Goal: Transaction & Acquisition: Purchase product/service

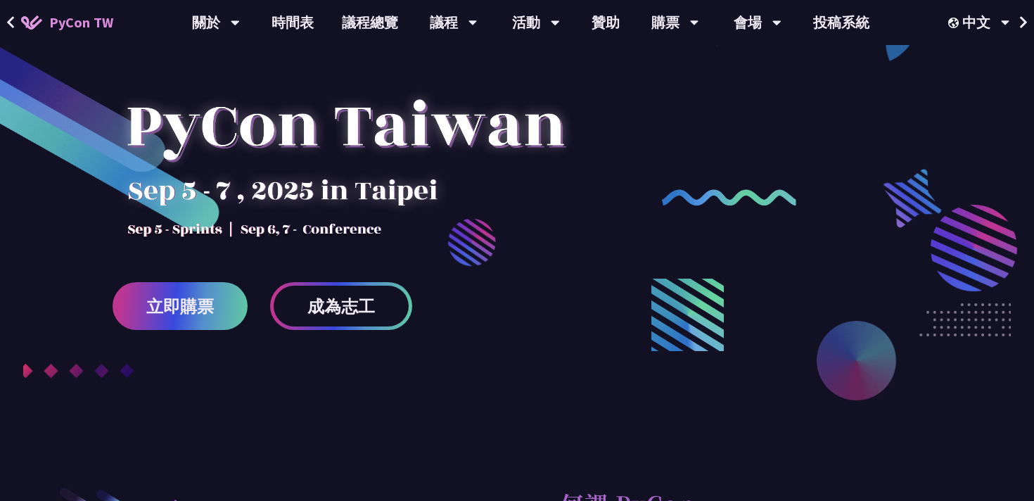
scroll to position [132, 0]
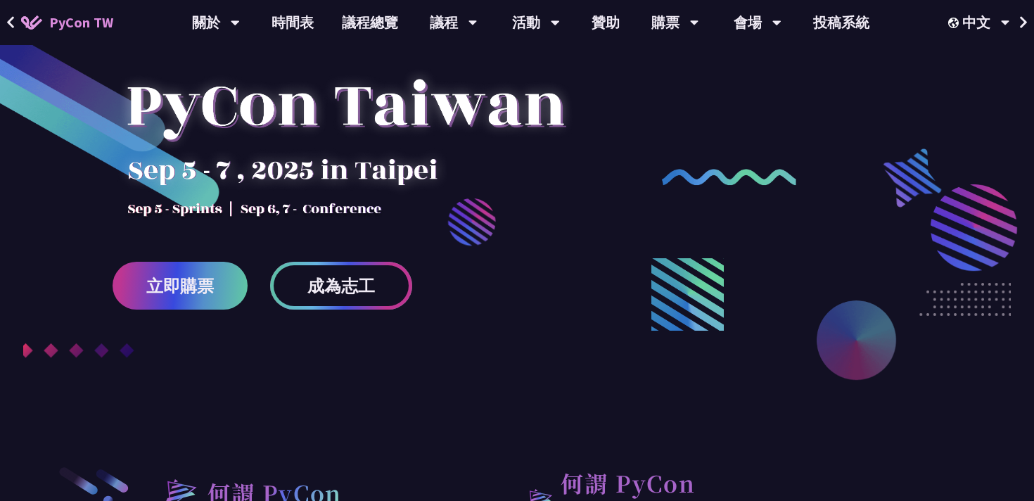
click at [346, 300] on link "成為志工" at bounding box center [341, 286] width 142 height 48
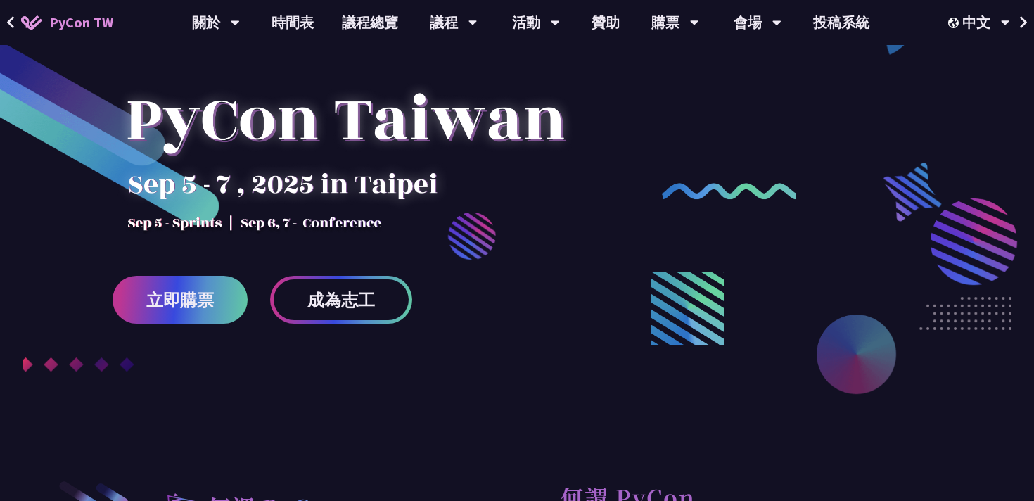
scroll to position [0, 0]
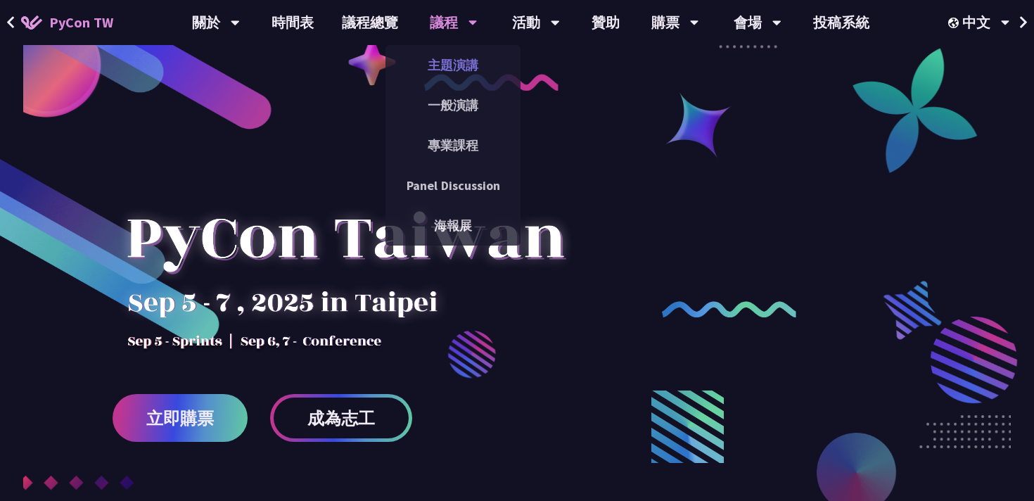
click at [450, 69] on link "主題演講" at bounding box center [453, 65] width 135 height 33
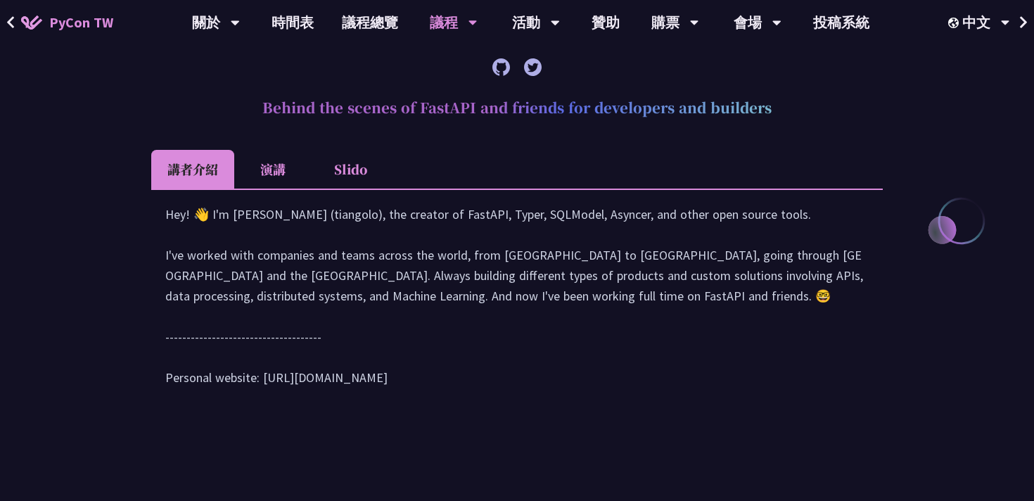
scroll to position [579, 0]
drag, startPoint x: 447, startPoint y: 241, endPoint x: 515, endPoint y: 395, distance: 168.6
click at [516, 395] on div "Hey! 👋 I'm Sebastián Ramírez (tiangolo), the creator of FastAPI, Typer, SQLMode…" at bounding box center [517, 302] width 704 height 198
click at [515, 395] on div "Hey! 👋 I'm Sebastián Ramírez (tiangolo), the creator of FastAPI, Typer, SQLMode…" at bounding box center [517, 302] width 704 height 198
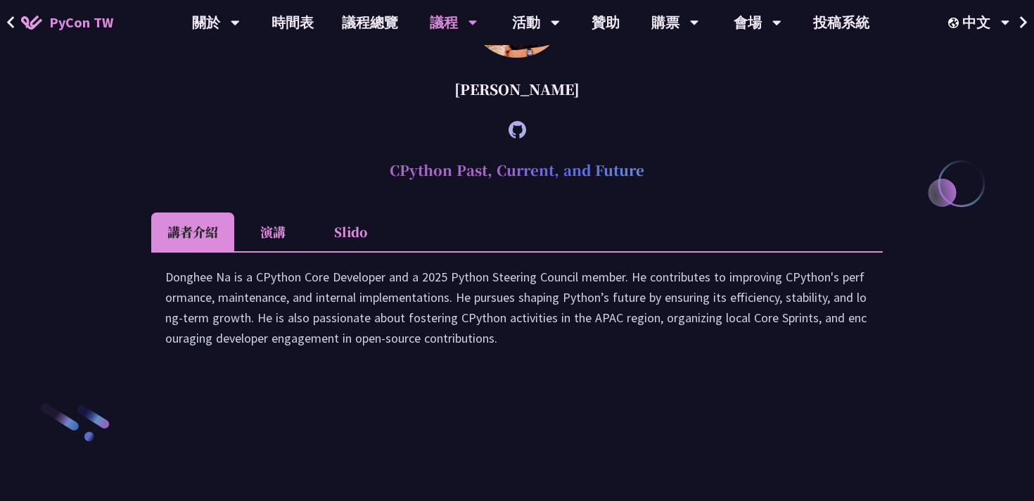
scroll to position [1870, 0]
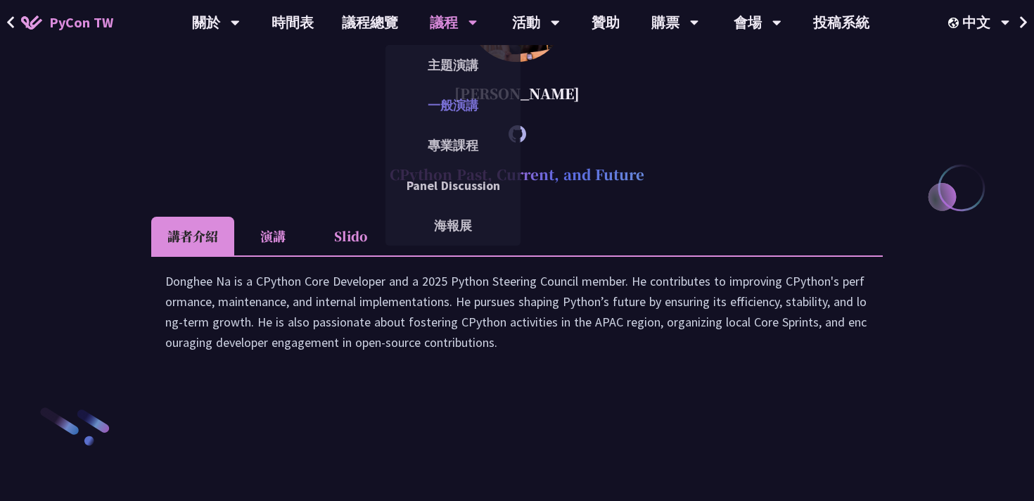
click at [452, 109] on link "一般演講" at bounding box center [453, 105] width 135 height 33
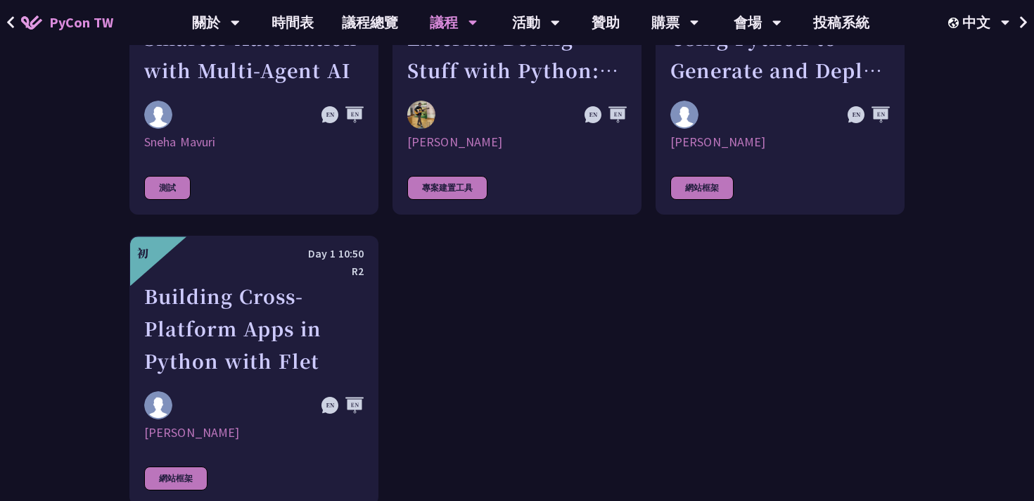
scroll to position [4099, 0]
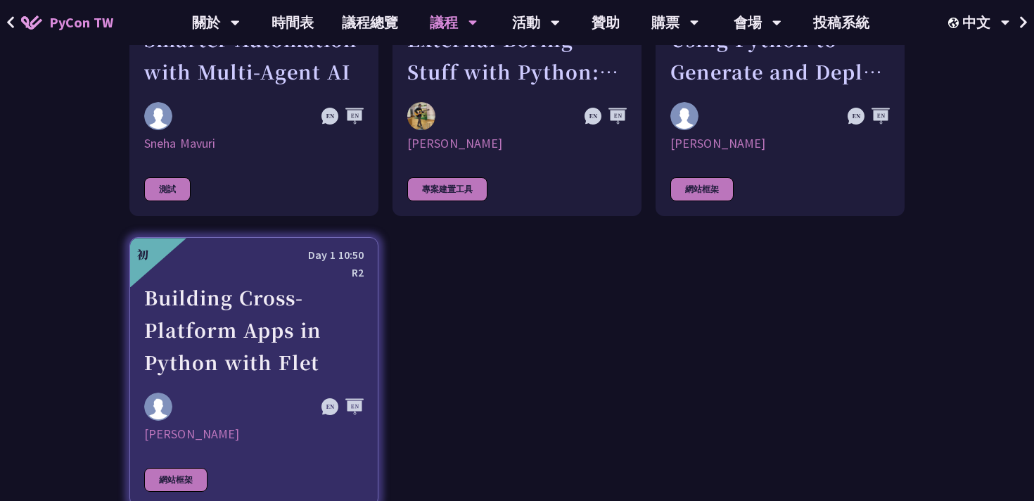
click at [311, 360] on div "Building Cross-Platform Apps in Python with Flet" at bounding box center [254, 329] width 220 height 97
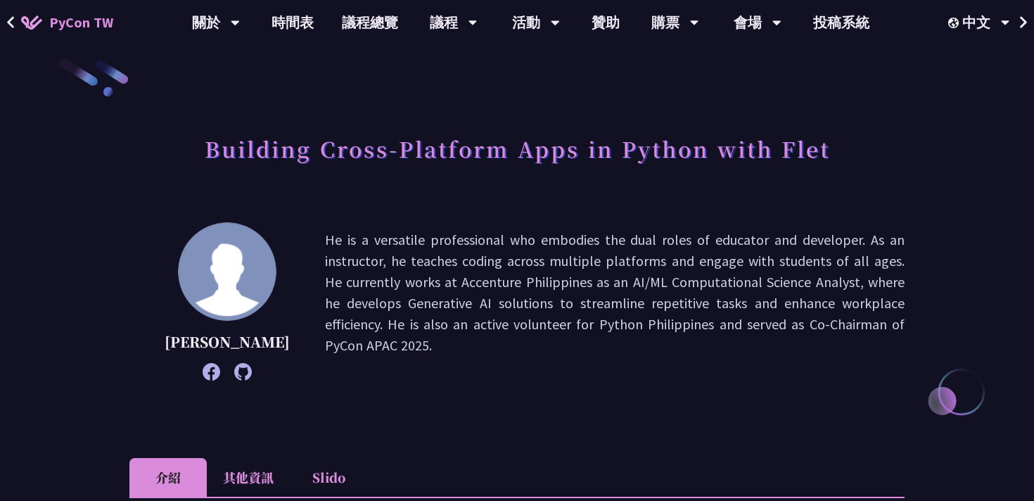
scroll to position [16, 0]
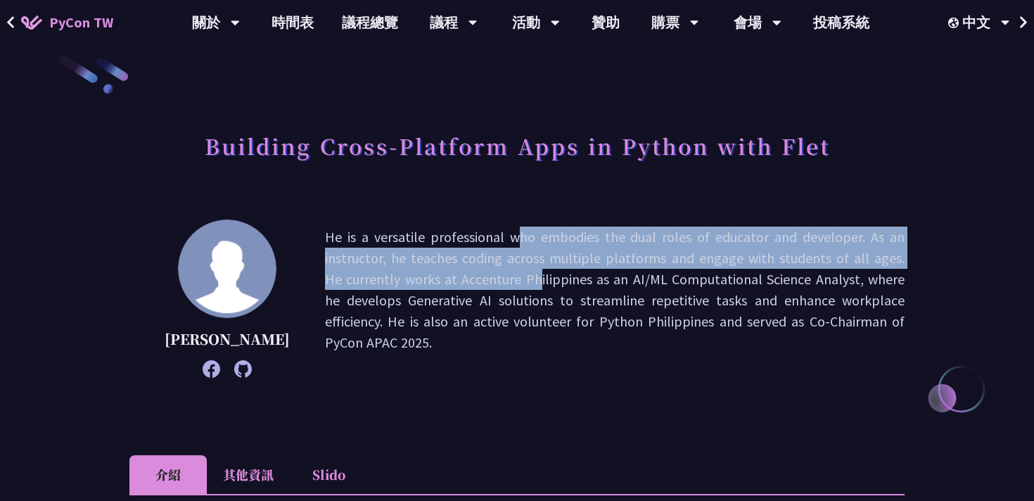
drag, startPoint x: 393, startPoint y: 241, endPoint x: 386, endPoint y: 283, distance: 42.8
click at [386, 283] on p "He is a versatile professional who embodies the dual roles of educator and deve…" at bounding box center [615, 299] width 580 height 144
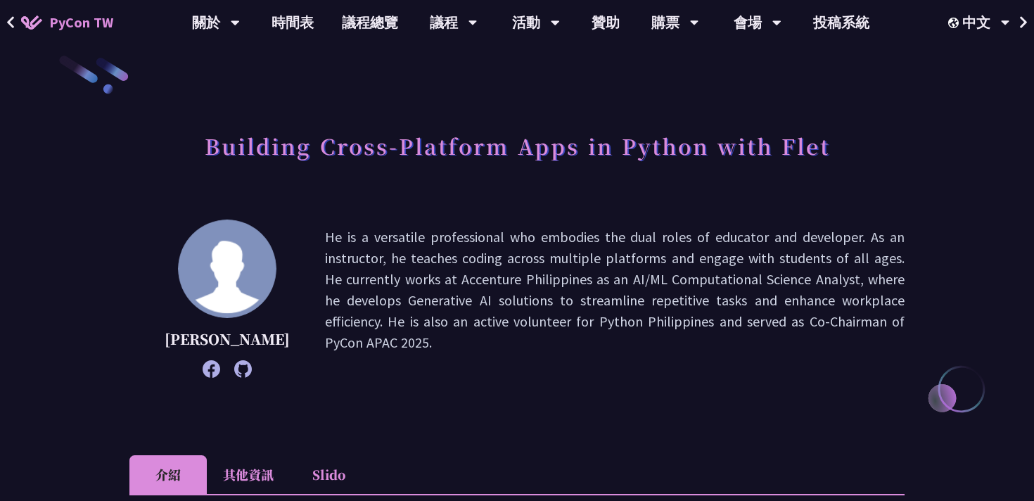
click at [381, 337] on p "He is a versatile professional who embodies the dual roles of educator and deve…" at bounding box center [615, 299] width 580 height 144
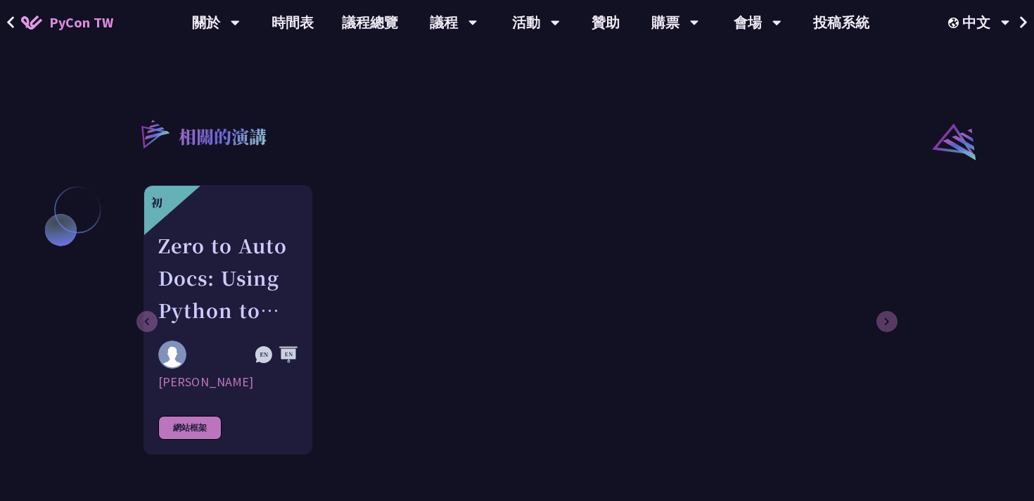
scroll to position [0, 0]
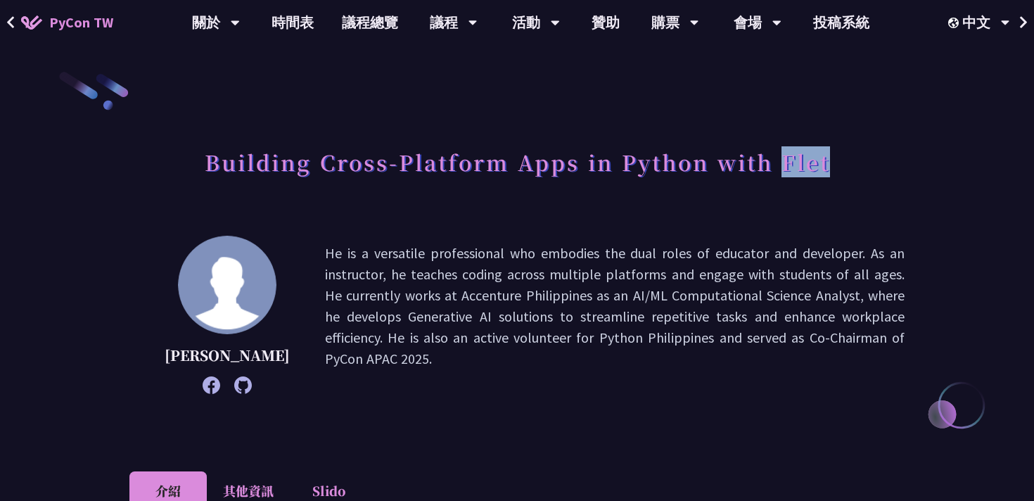
drag, startPoint x: 834, startPoint y: 157, endPoint x: 778, endPoint y: 158, distance: 56.3
click at [778, 159] on div "Building Cross-Platform Apps in Python with Flet" at bounding box center [517, 178] width 776 height 74
copy h1 "Flet"
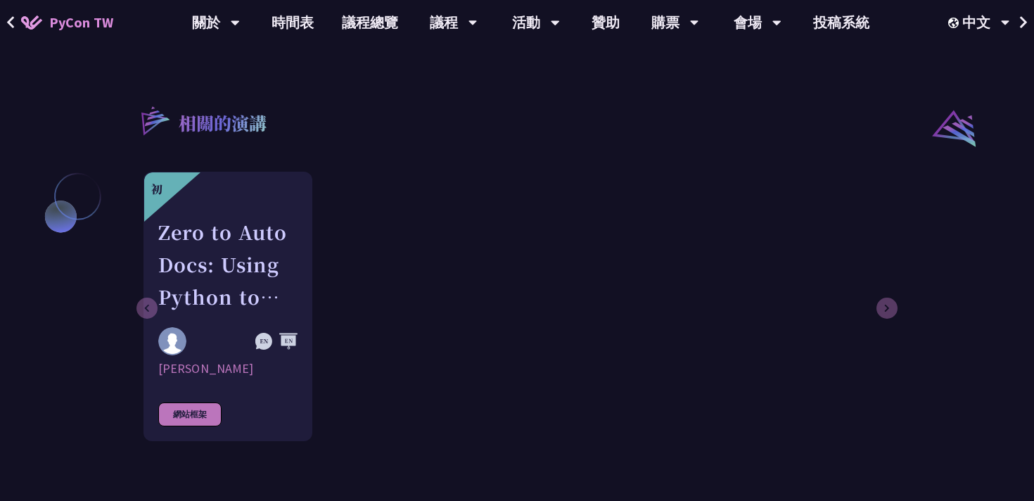
scroll to position [1279, 0]
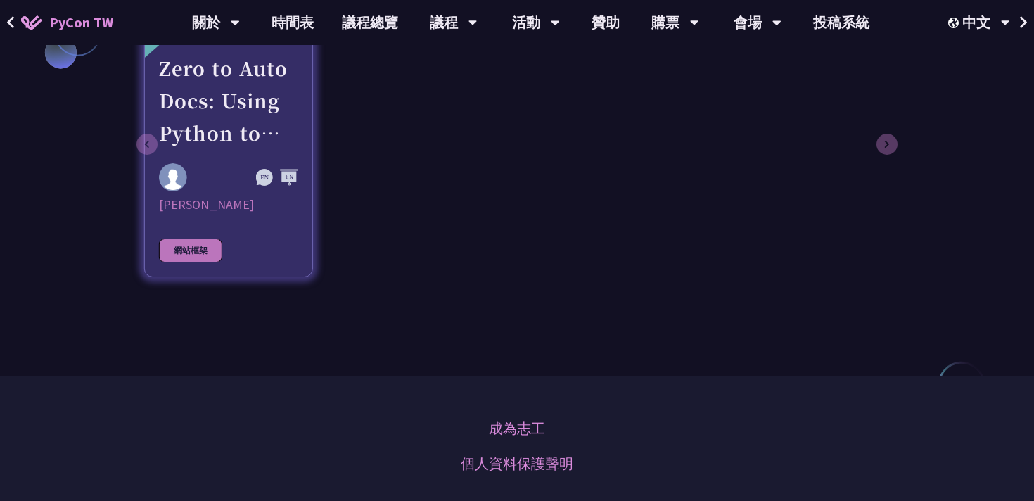
click at [198, 77] on div "Zero to Auto Docs: Using Python to Generate and Deploy Static Sites" at bounding box center [228, 100] width 139 height 97
click at [232, 160] on link "初 Zero to Auto Docs: Using Python to Generate and Deploy Static Sites Daniel Ga…" at bounding box center [228, 143] width 169 height 270
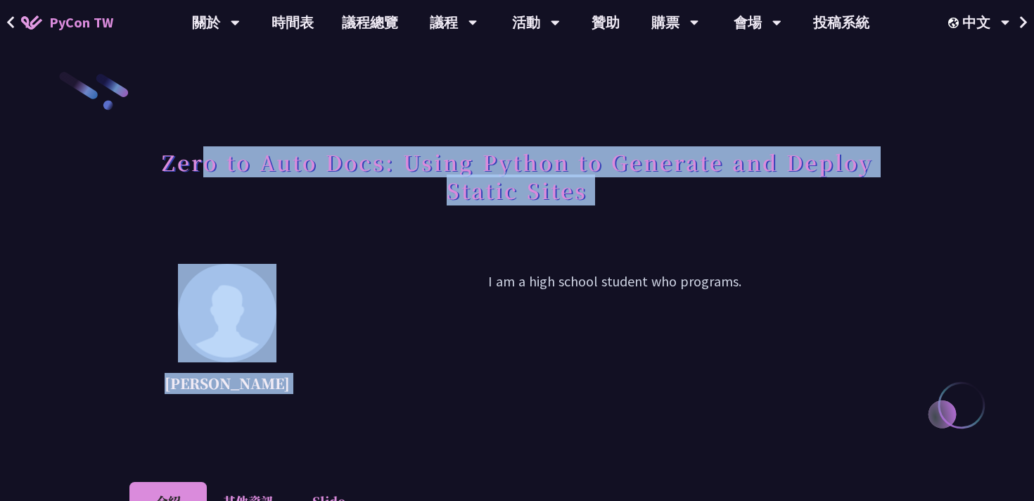
drag, startPoint x: 198, startPoint y: 165, endPoint x: 289, endPoint y: 243, distance: 119.8
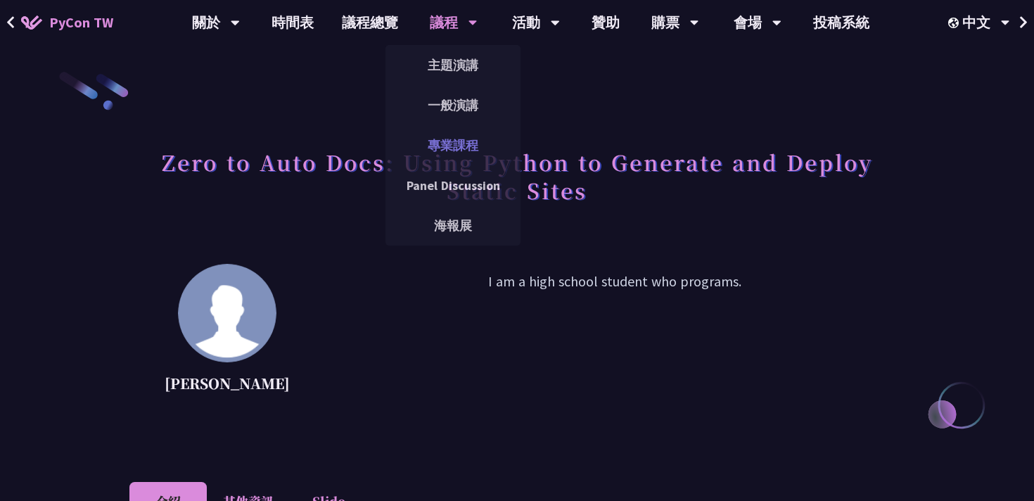
click at [464, 151] on link "專業課程" at bounding box center [453, 145] width 135 height 33
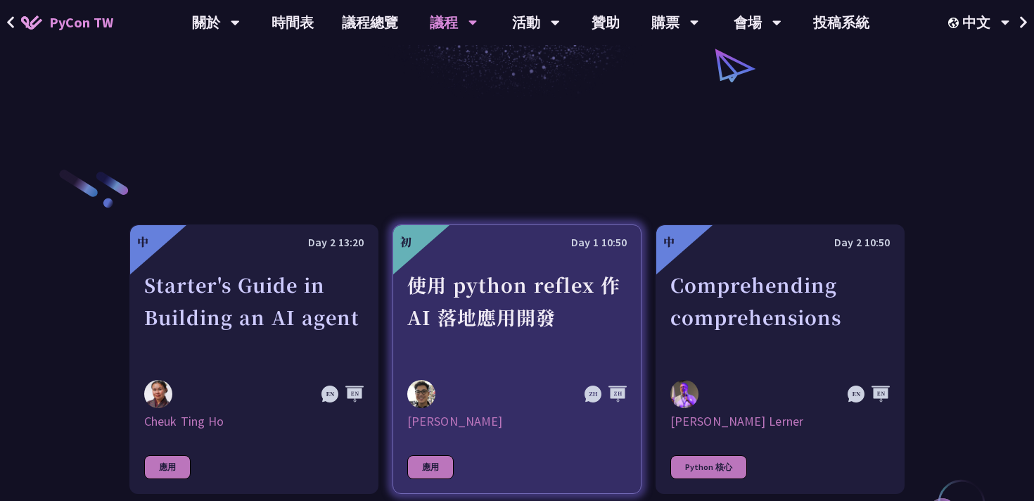
scroll to position [253, 0]
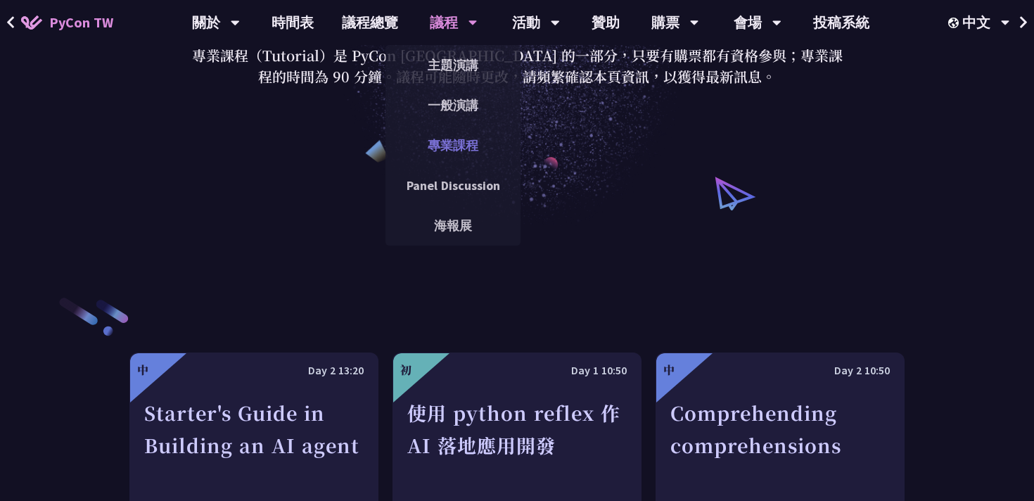
click at [467, 139] on link "專業課程" at bounding box center [453, 145] width 135 height 33
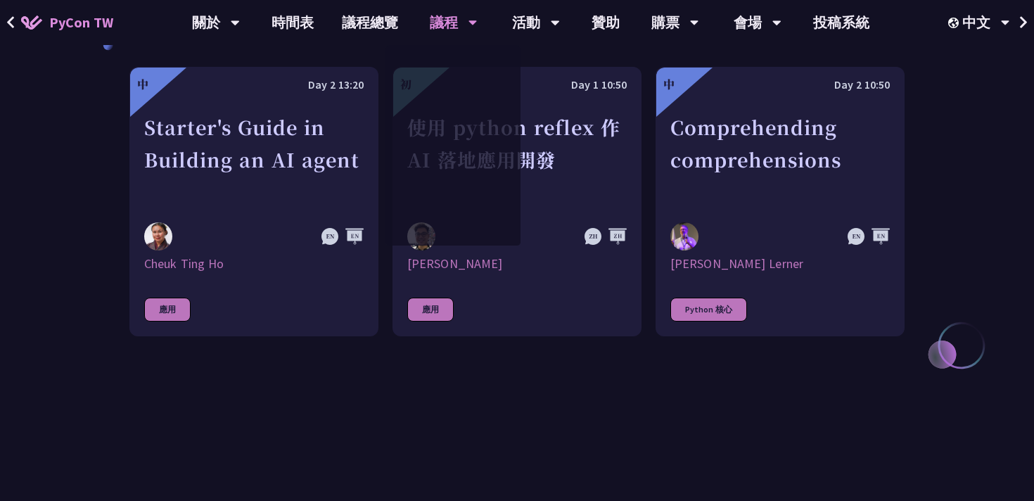
scroll to position [393, 0]
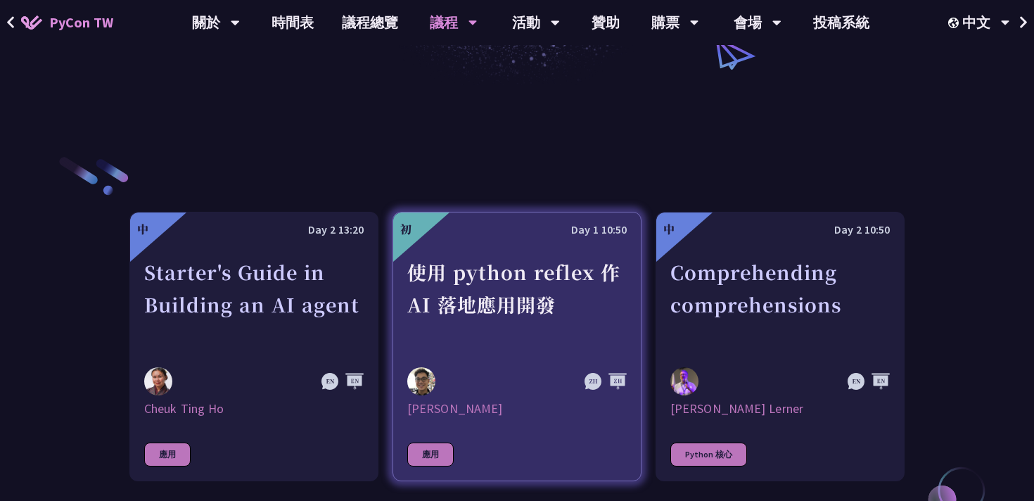
click at [508, 295] on div "使用 python reflex 作 AI 落地應用開發" at bounding box center [517, 304] width 220 height 97
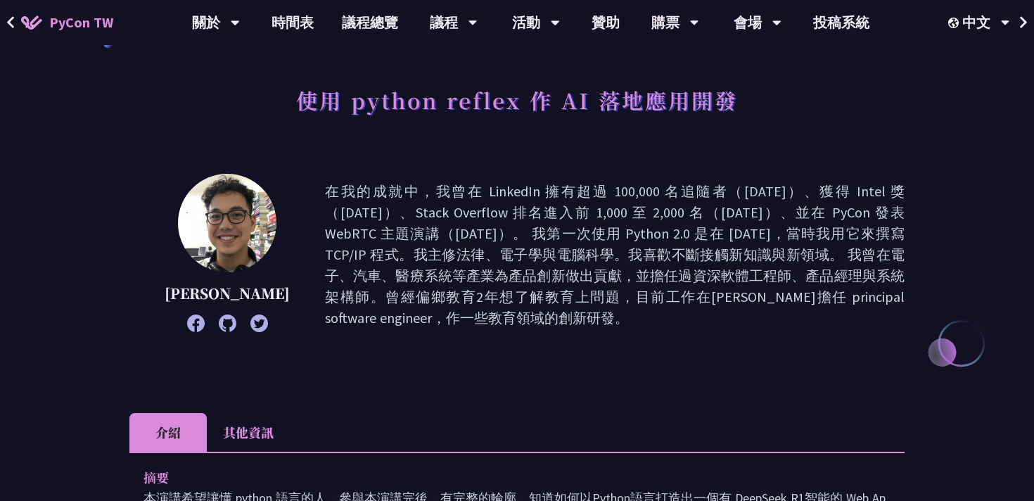
scroll to position [160, 0]
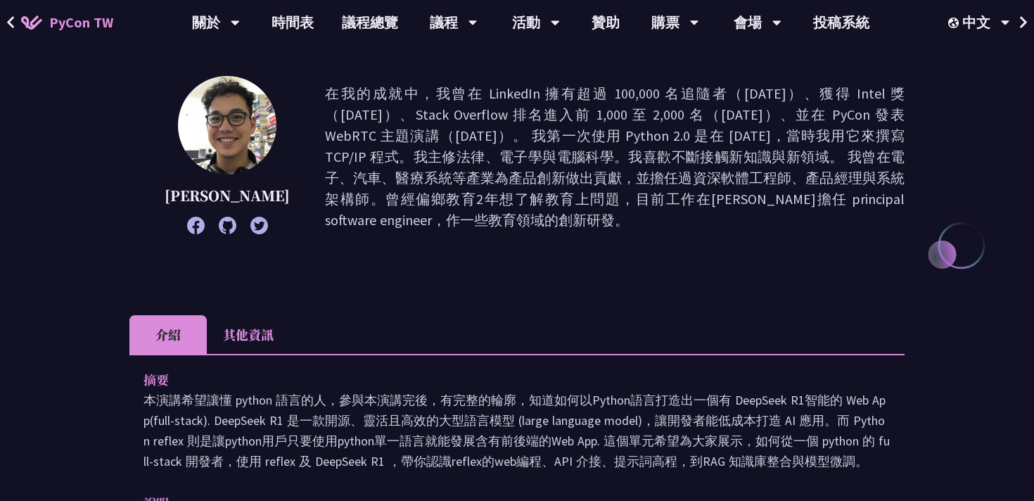
drag, startPoint x: 450, startPoint y: 92, endPoint x: 479, endPoint y: 229, distance: 139.5
click at [479, 229] on div "Milo Chen 在我的成就中，我曾在 LinkedIn 擁有超過 100,000 名追隨者（2017 年）、獲得 Intel 獎（2018 年）、Stac…" at bounding box center [517, 157] width 776 height 162
click at [477, 262] on div "Milo Chen 在我的成就中，我曾在 LinkedIn 擁有超過 100,000 名追隨者（2017 年）、獲得 Intel 獎（2018 年）、Stac…" at bounding box center [517, 178] width 776 height 204
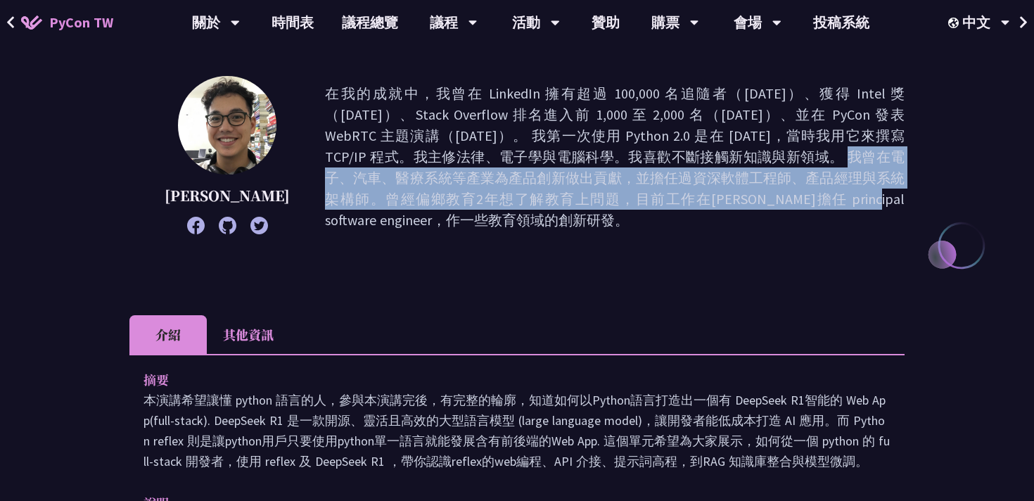
drag, startPoint x: 419, startPoint y: 148, endPoint x: 469, endPoint y: 207, distance: 77.4
click at [469, 207] on p "在我的成就中，我曾在 LinkedIn 擁有超過 100,000 名追隨者（2017 年）、獲得 Intel 獎（2018 年）、Stack Overflow…" at bounding box center [615, 157] width 580 height 148
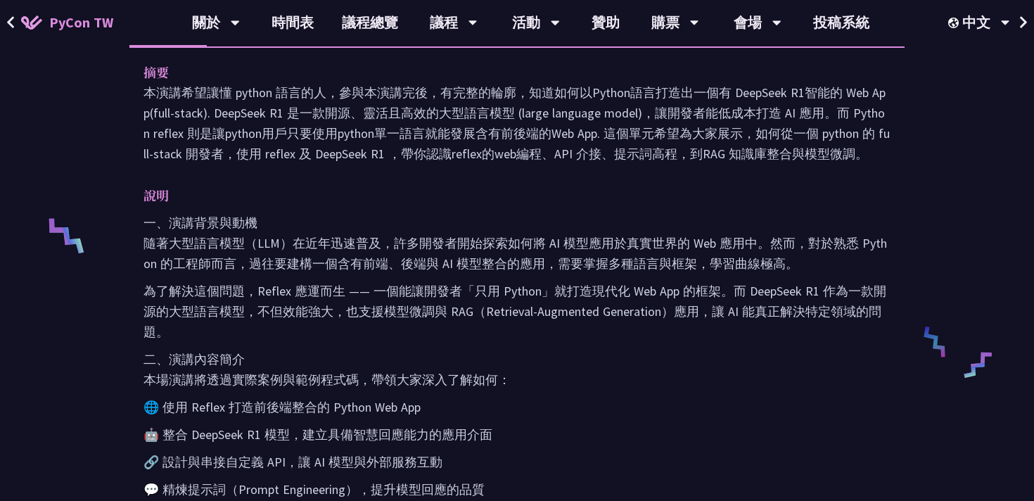
scroll to position [486, 0]
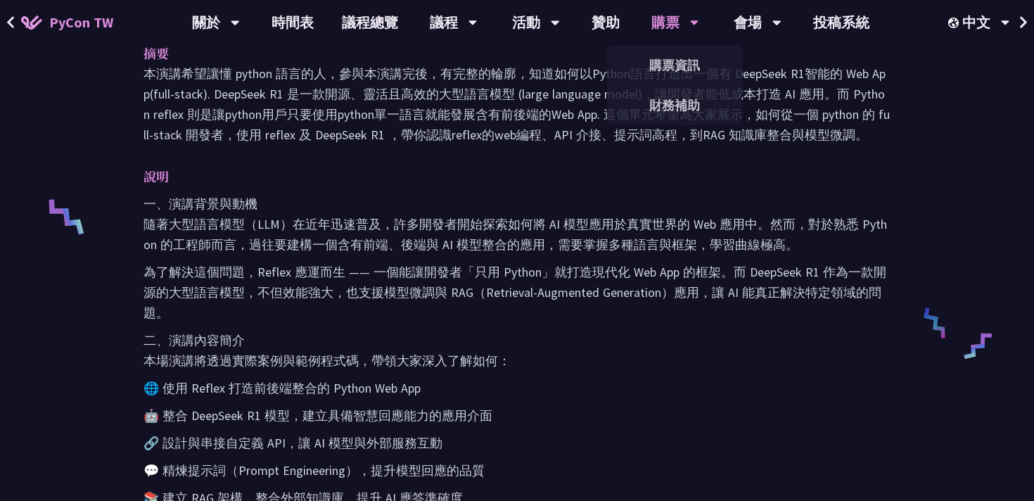
click at [240, 20] on div "購票" at bounding box center [216, 22] width 48 height 45
click at [669, 62] on link "購票資訊" at bounding box center [674, 65] width 135 height 33
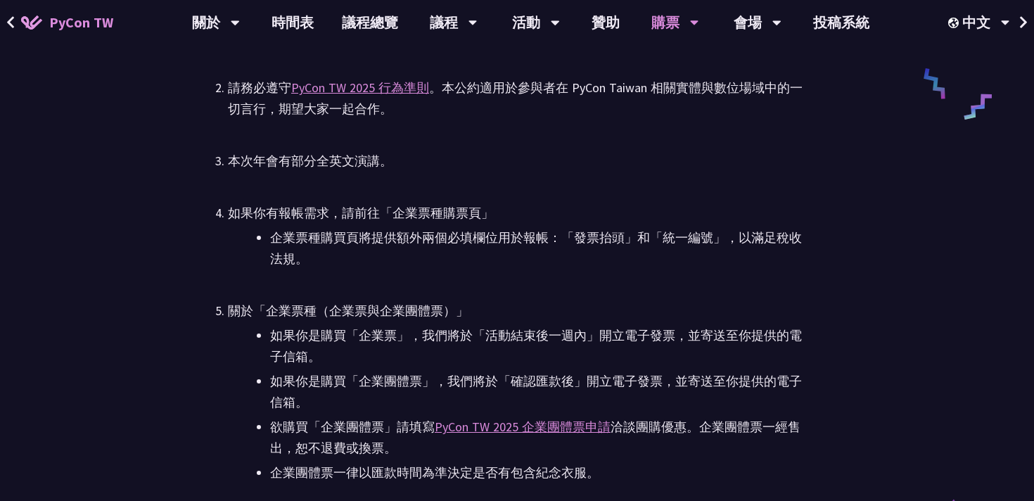
scroll to position [2365, 0]
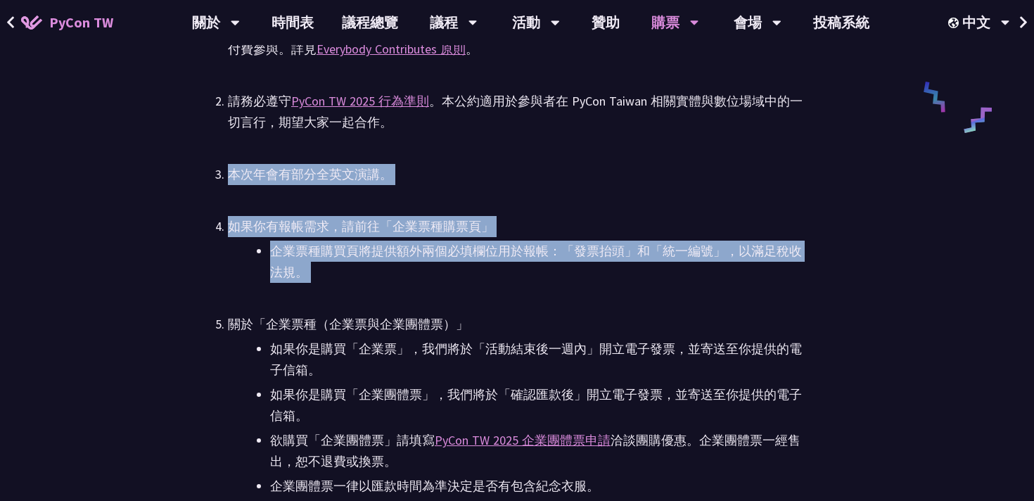
drag, startPoint x: 603, startPoint y: 140, endPoint x: 631, endPoint y: 303, distance: 165.0
click at [622, 284] on div at bounding box center [622, 284] width 0 height 0
click at [632, 262] on li "企業票種購買頁將提供額外兩個必填欄位用於報帳：「發票抬頭」和「統一編號」，以滿足稅收法規。" at bounding box center [538, 262] width 536 height 42
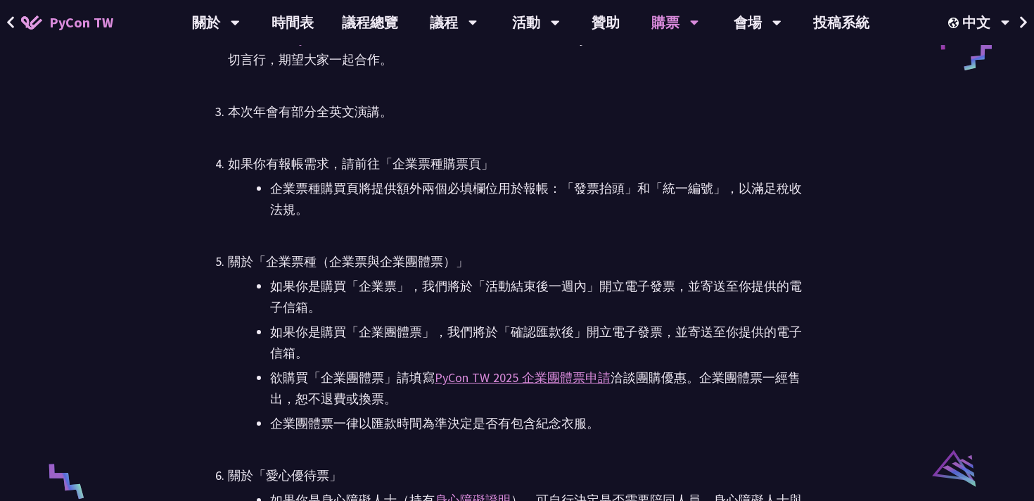
scroll to position [2554, 0]
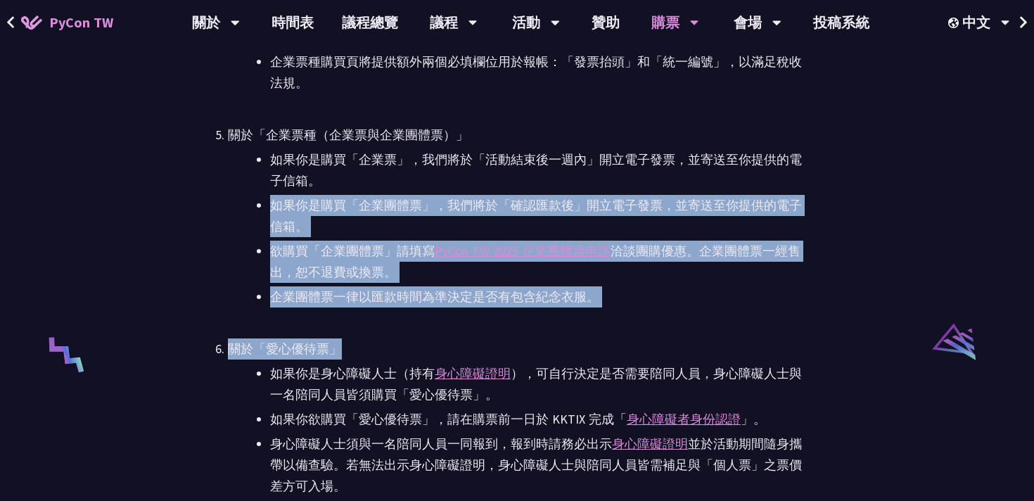
drag, startPoint x: 630, startPoint y: 186, endPoint x: 634, endPoint y: 359, distance: 172.5
click at [635, 359] on ul "PyCon TW 2025 為公開售票活動。所有參與者（包含講者與籌備人員），均需透過對 PyCon TW 貢獻或付費參與。詳見 Everybody Cont…" at bounding box center [517, 385] width 578 height 1115
click at [626, 357] on div at bounding box center [626, 357] width 0 height 0
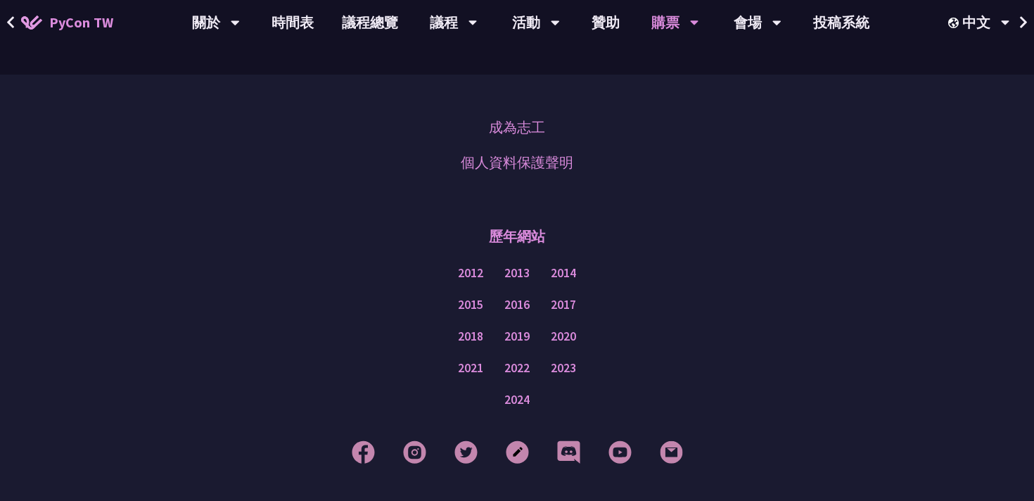
scroll to position [3419, 0]
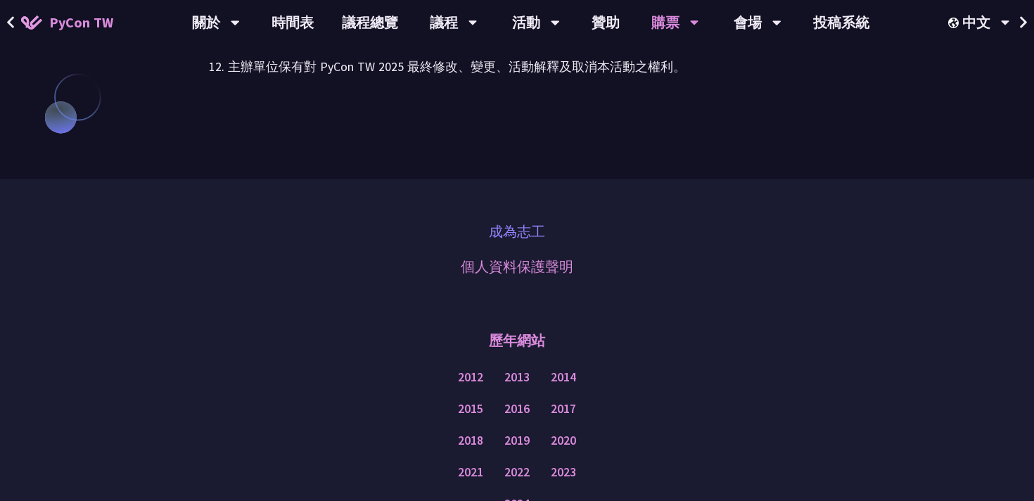
click at [520, 231] on link "成為志工" at bounding box center [517, 231] width 56 height 21
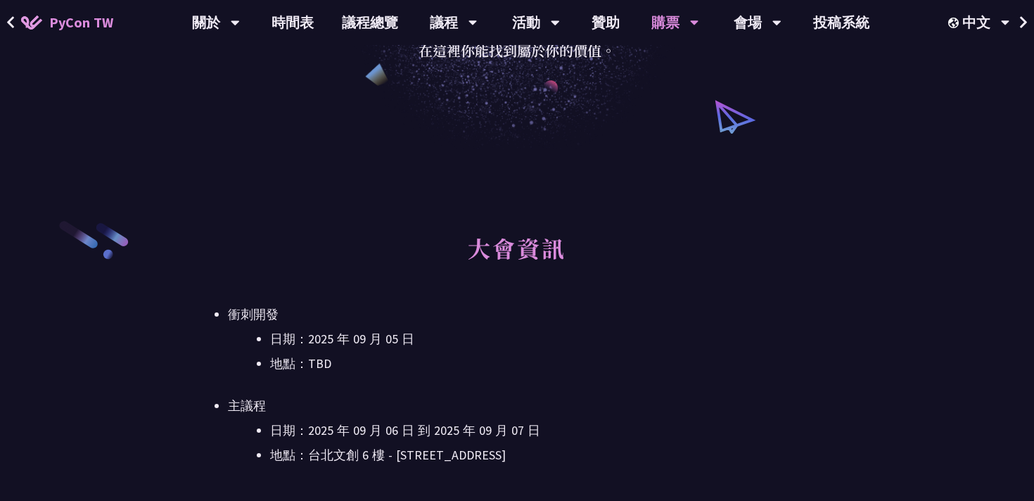
scroll to position [0, 0]
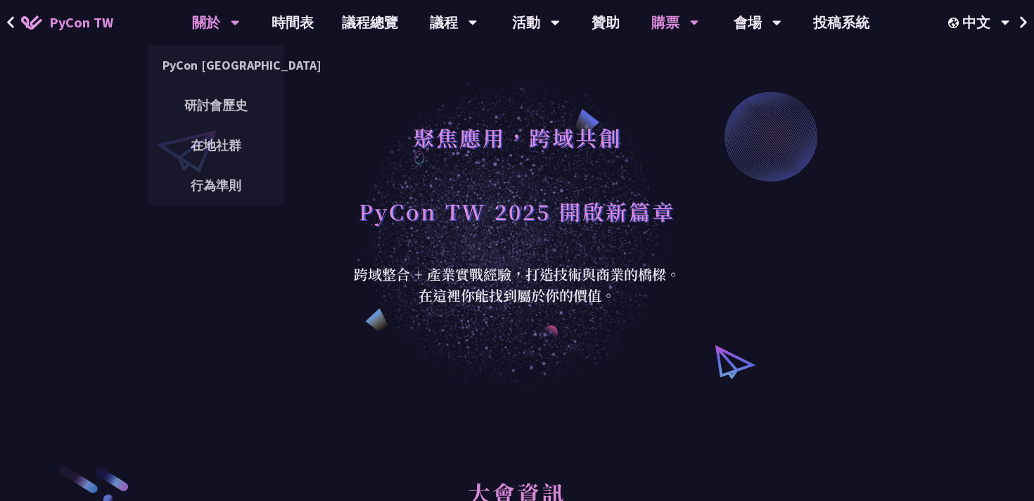
click at [231, 23] on icon at bounding box center [235, 22] width 9 height 14
click at [220, 70] on link "PyCon [GEOGRAPHIC_DATA]" at bounding box center [215, 65] width 135 height 33
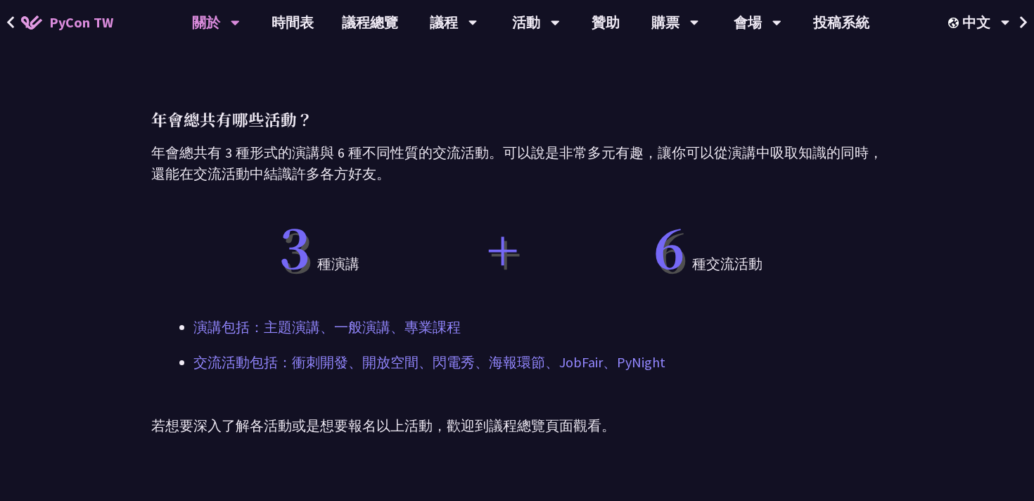
drag, startPoint x: 319, startPoint y: 182, endPoint x: 353, endPoint y: 324, distance: 146.0
click at [353, 319] on div "四個 不能錯過 PyCon Taiwan 的理由？ 年會除了有從 Python 的語言特性到各方面應用實例的精彩演講之外，我們也很重視與會者之間的交流以及促成…" at bounding box center [517, 97] width 732 height 847
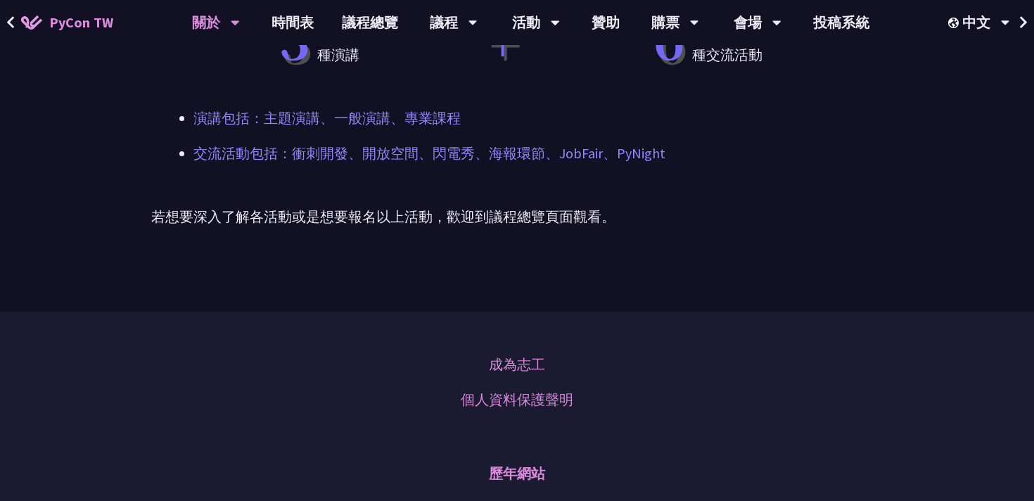
scroll to position [503, 0]
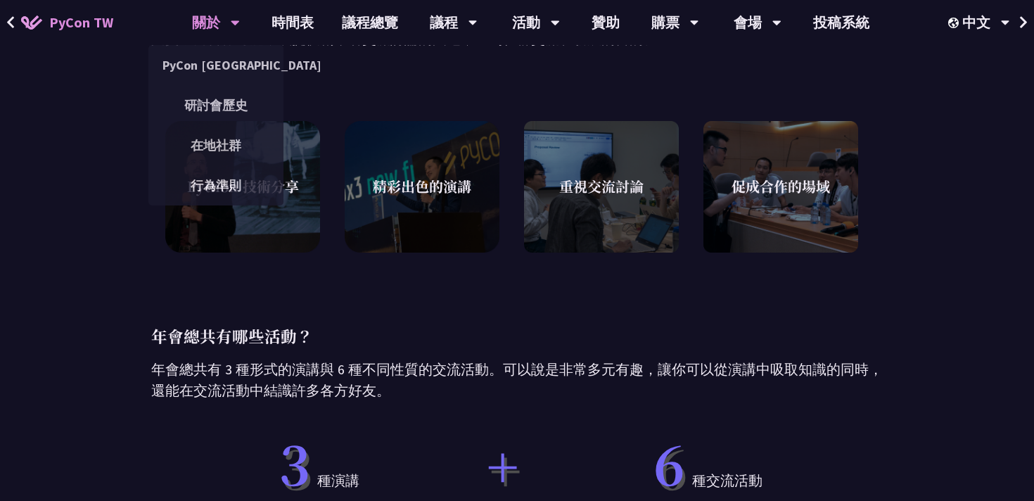
click at [233, 21] on icon at bounding box center [235, 23] width 8 height 5
click at [224, 106] on link "研討會歷史" at bounding box center [215, 105] width 135 height 33
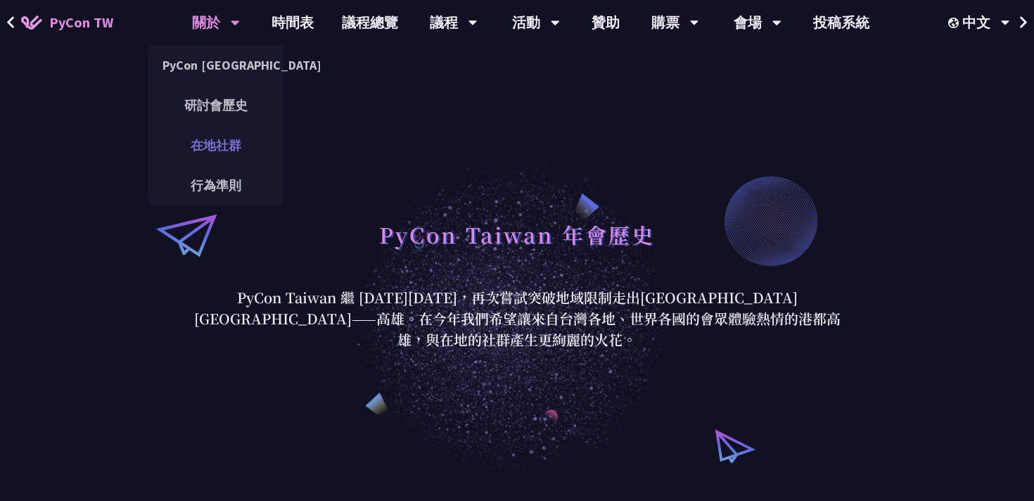
click at [218, 137] on link "在地社群" at bounding box center [215, 145] width 135 height 33
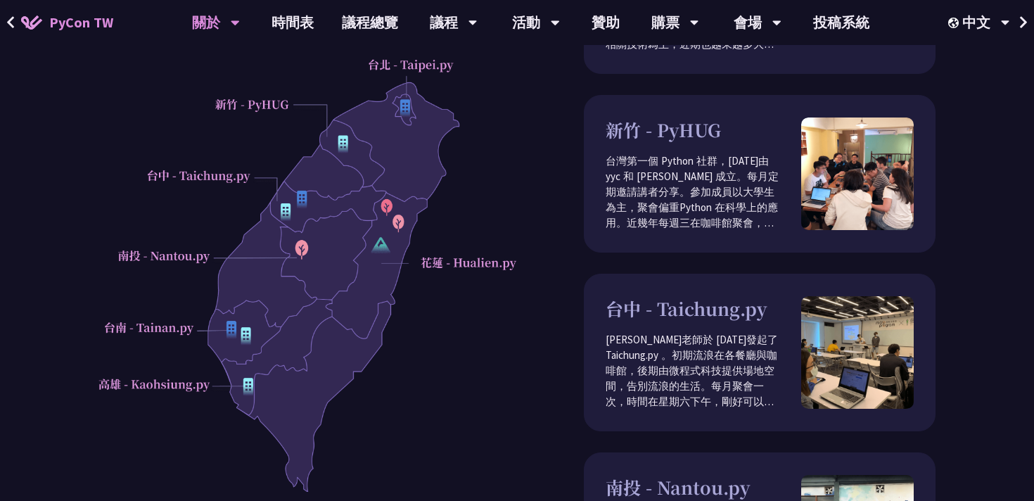
scroll to position [51, 0]
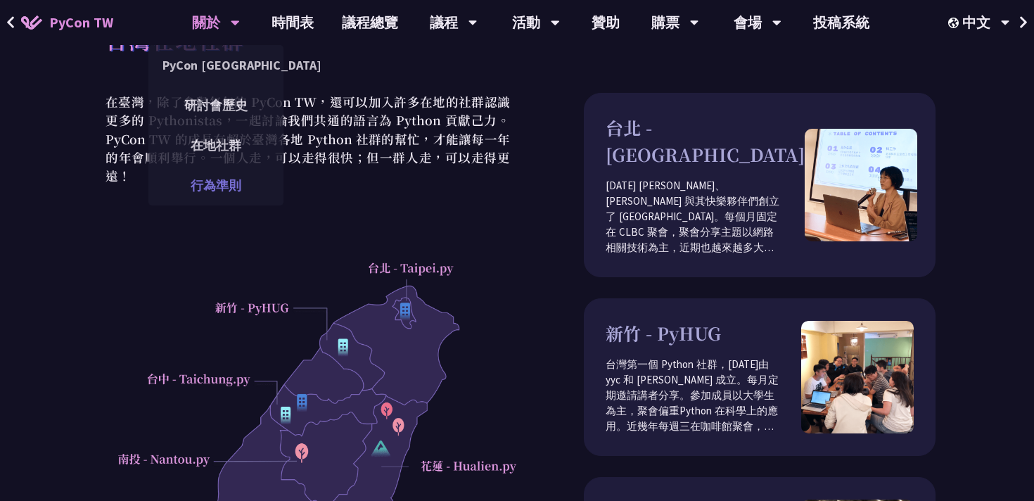
click at [217, 183] on link "行為準則" at bounding box center [215, 185] width 135 height 33
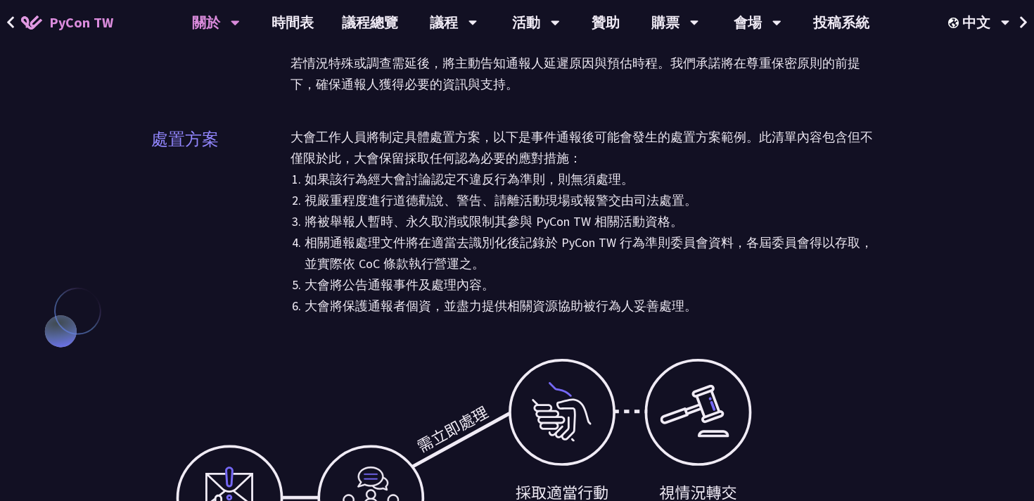
scroll to position [4267, 0]
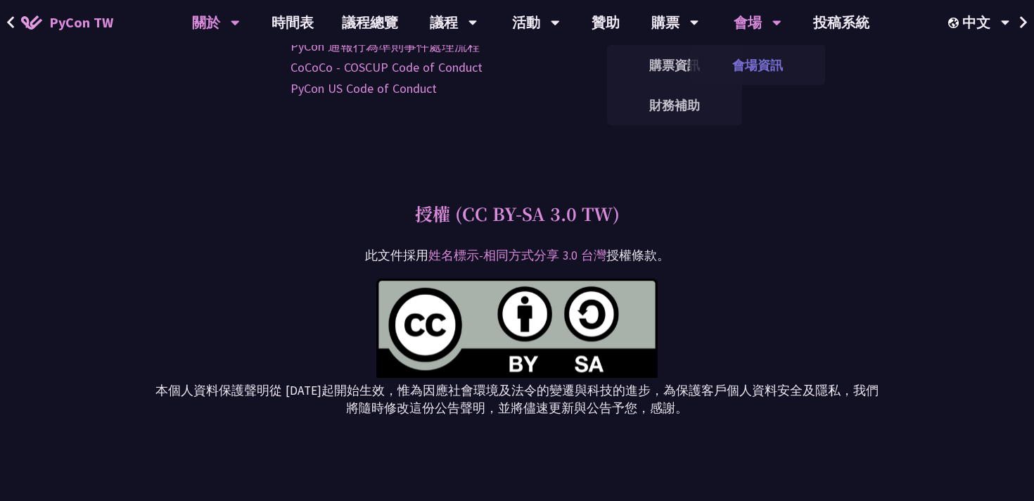
click at [752, 63] on link "會場資訊" at bounding box center [757, 65] width 135 height 33
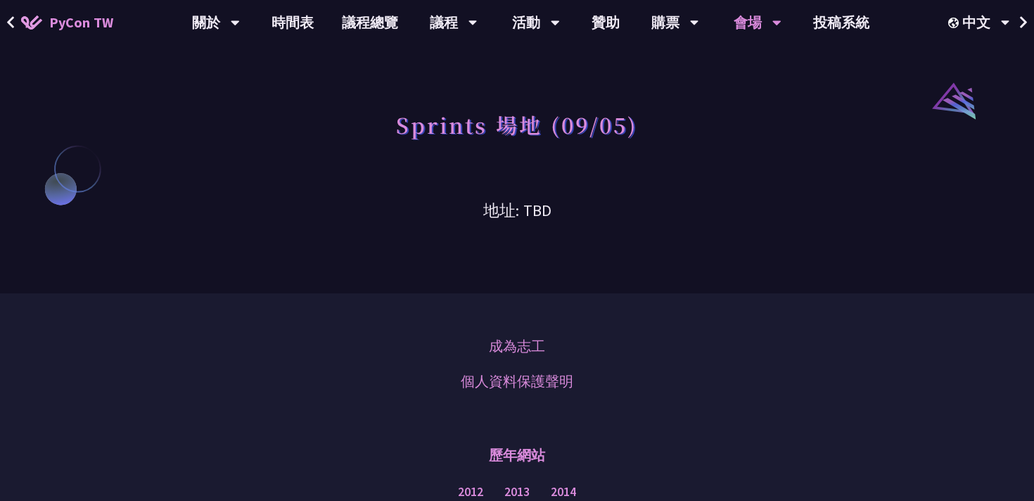
scroll to position [1113, 0]
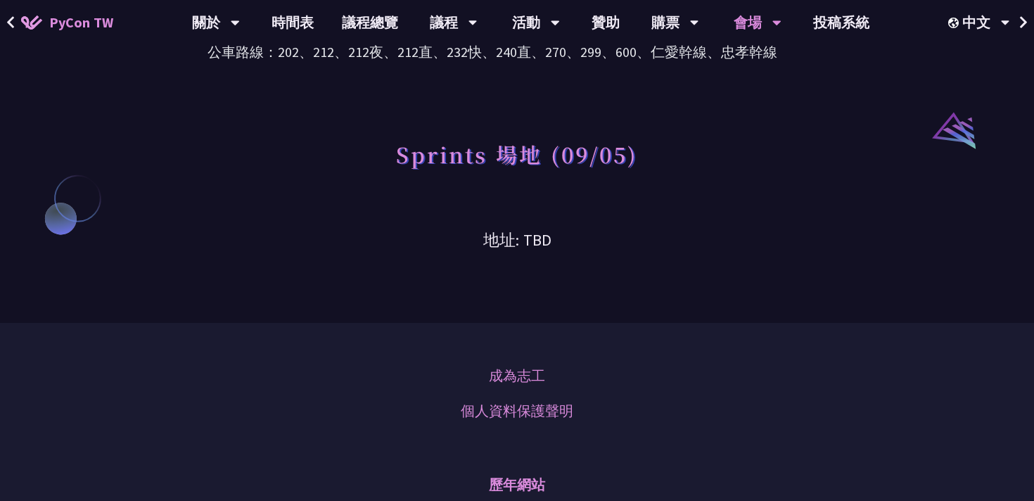
drag, startPoint x: 609, startPoint y: 140, endPoint x: 647, endPoint y: 305, distance: 169.5
click at [638, 251] on div at bounding box center [638, 251] width 0 height 0
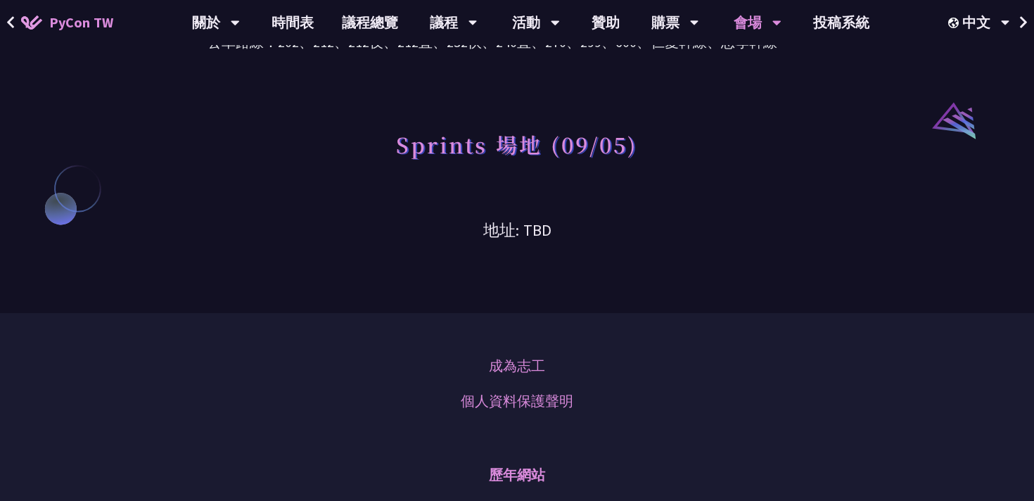
click at [659, 173] on div "Sprints 場地 (09/05)" at bounding box center [517, 125] width 732 height 144
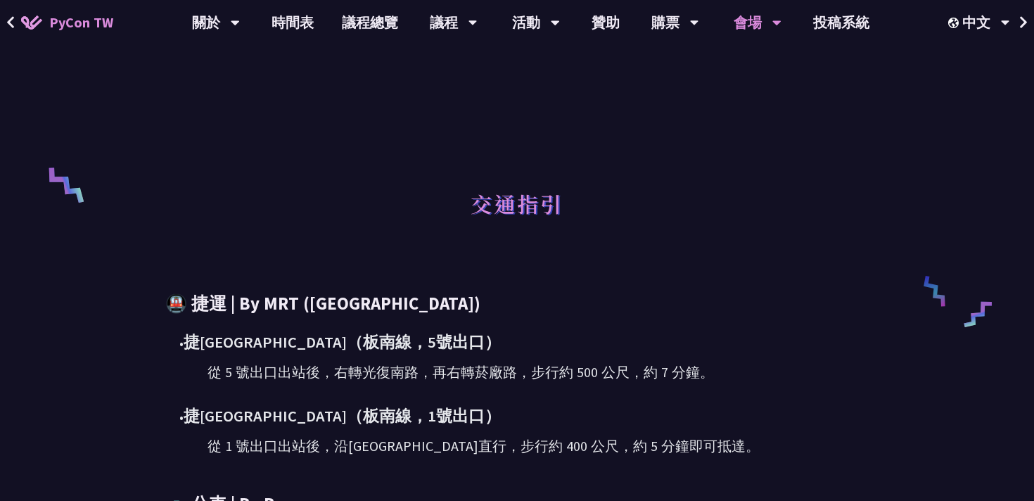
scroll to position [617, 0]
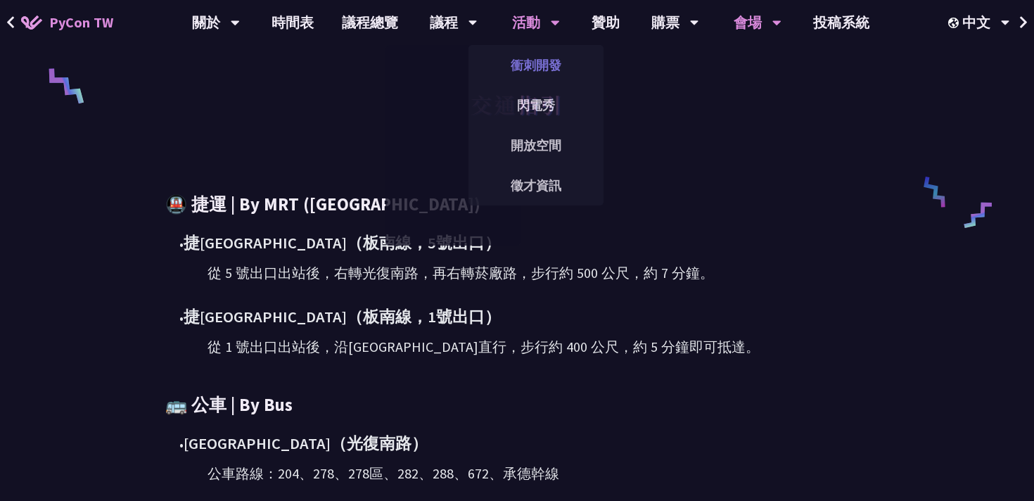
click at [540, 76] on link "衝刺開發" at bounding box center [536, 65] width 135 height 33
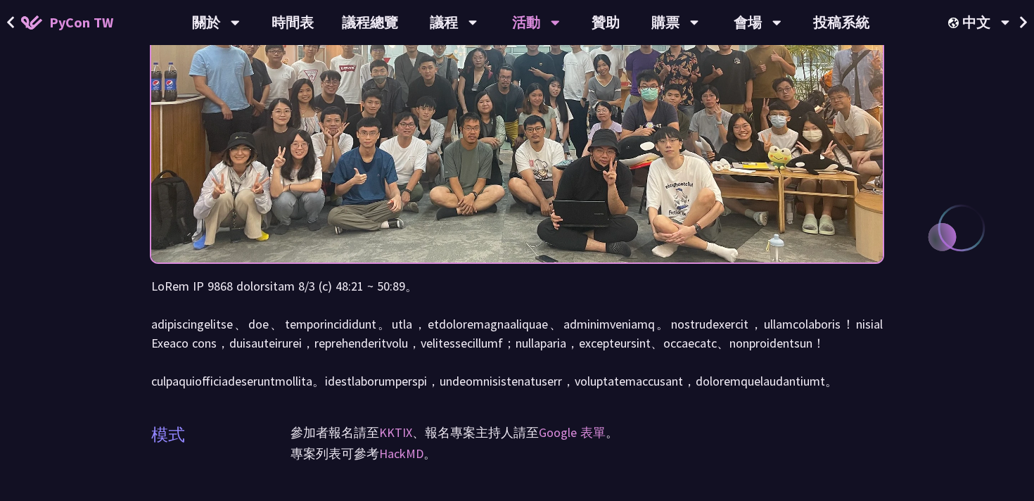
scroll to position [210, 0]
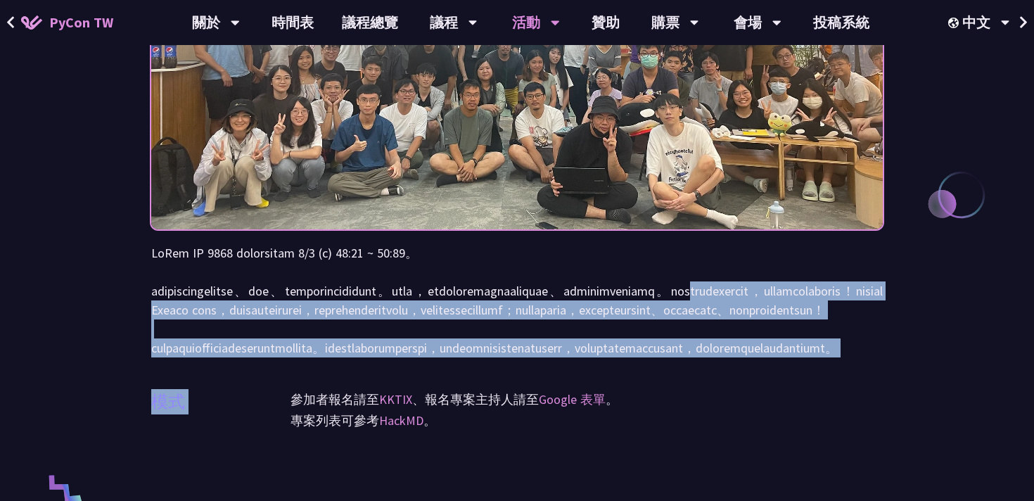
drag, startPoint x: 477, startPoint y: 318, endPoint x: 607, endPoint y: 427, distance: 169.8
click at [607, 427] on div "衝刺開發 (Sprints) 模式 參加者報名請至 KKTIX 、報名專案主持人請至 Google 表單 。 專案列表可參考 HackMD 。" at bounding box center [517, 452] width 732 height 1324
click at [413, 357] on p at bounding box center [517, 300] width 732 height 114
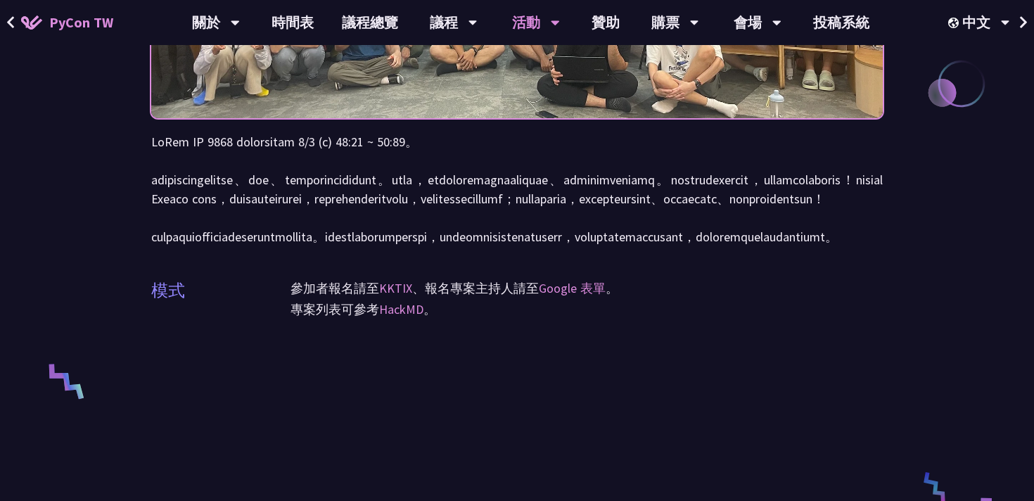
scroll to position [425, 0]
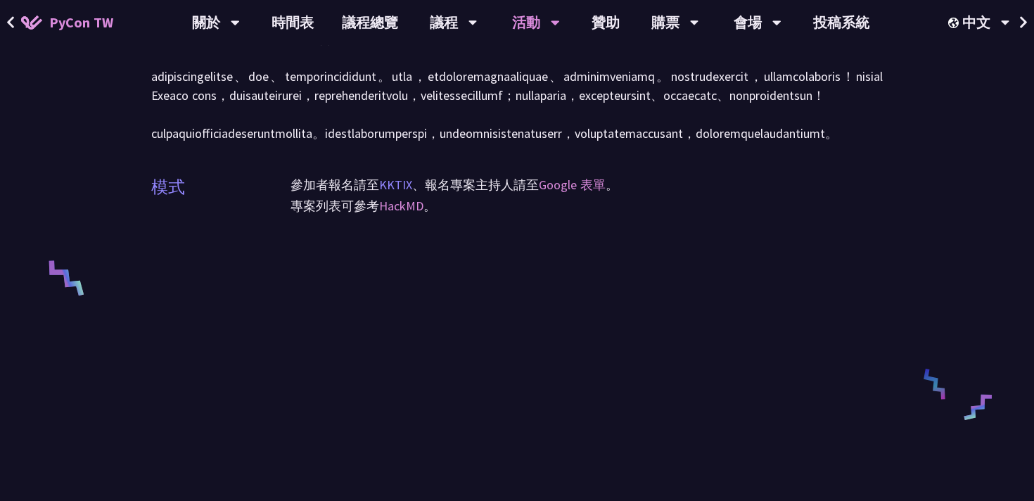
click at [397, 193] on link "KKTIX" at bounding box center [395, 185] width 33 height 16
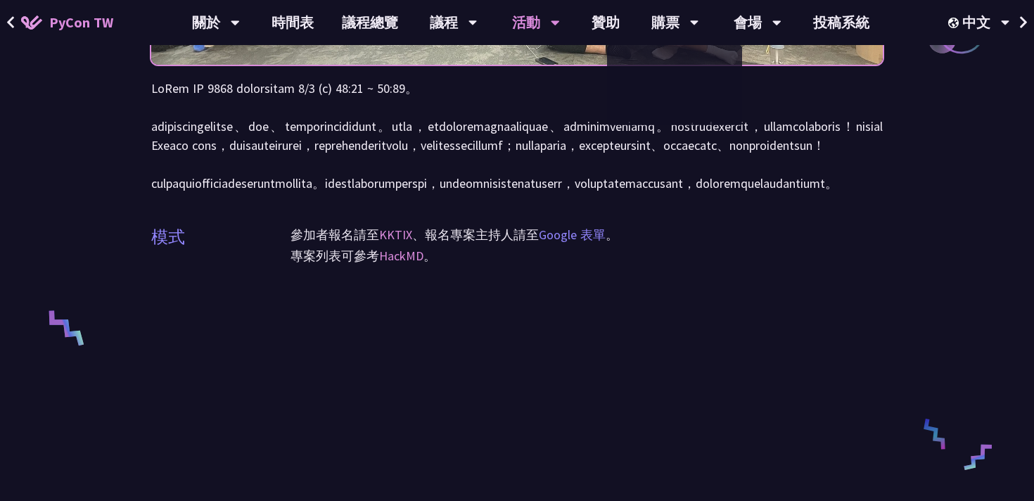
scroll to position [374, 0]
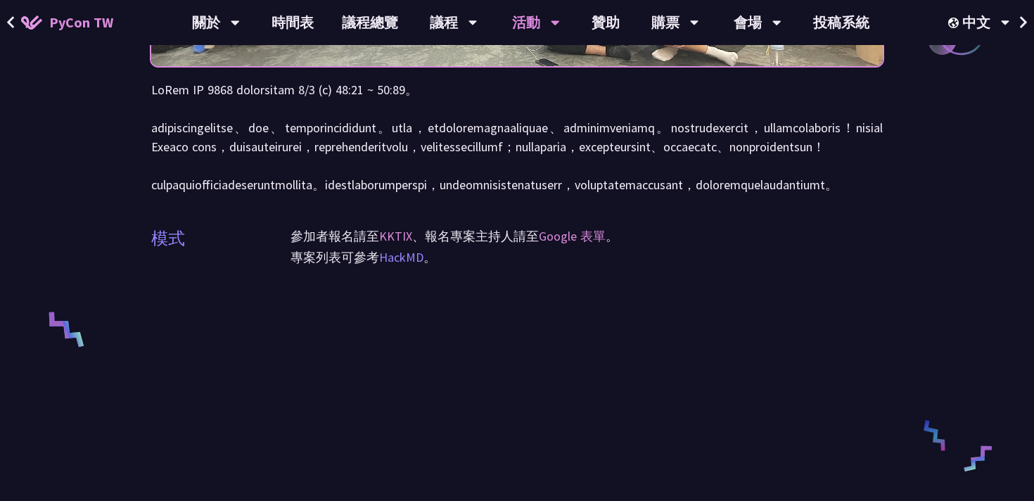
click at [409, 265] on link "HackMD" at bounding box center [401, 257] width 44 height 16
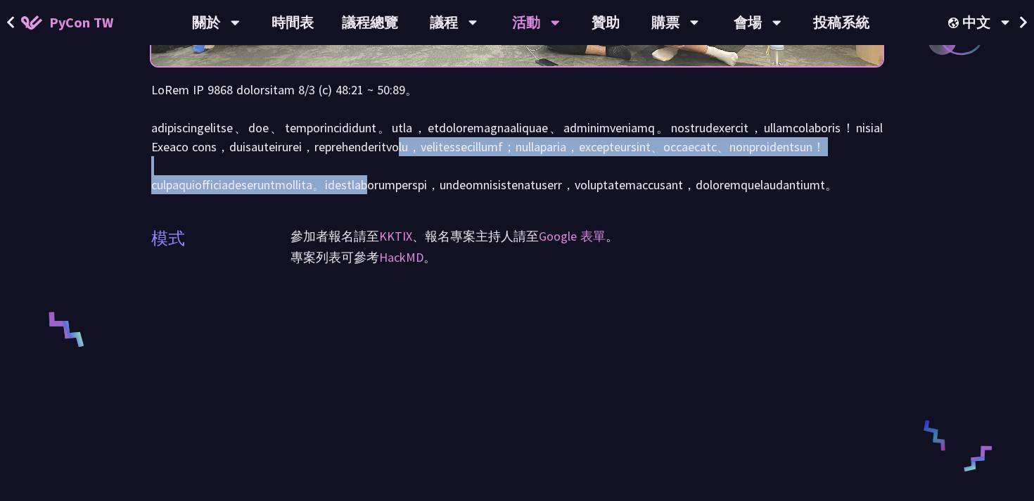
drag, startPoint x: 650, startPoint y: 170, endPoint x: 653, endPoint y: 229, distance: 59.2
click at [653, 194] on p at bounding box center [517, 137] width 732 height 114
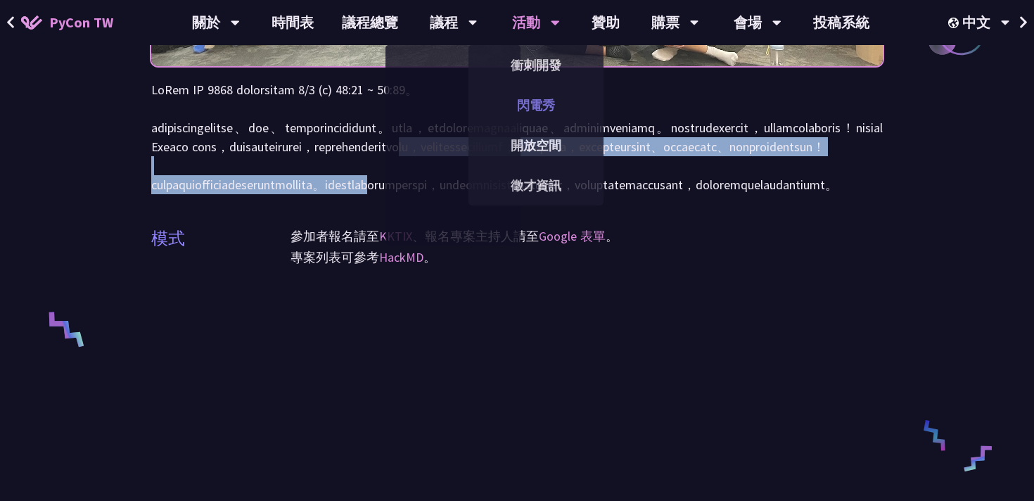
click at [540, 115] on link "閃電秀" at bounding box center [536, 105] width 135 height 33
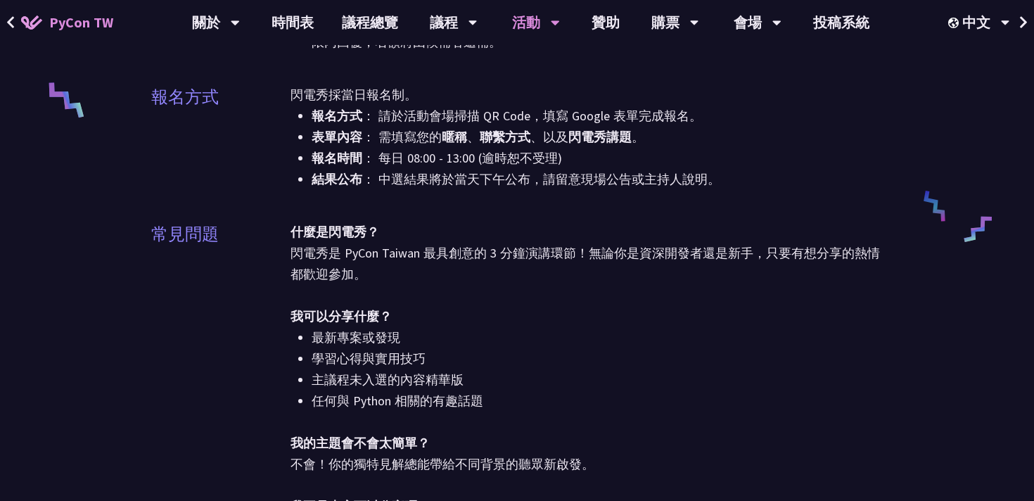
scroll to position [1222, 0]
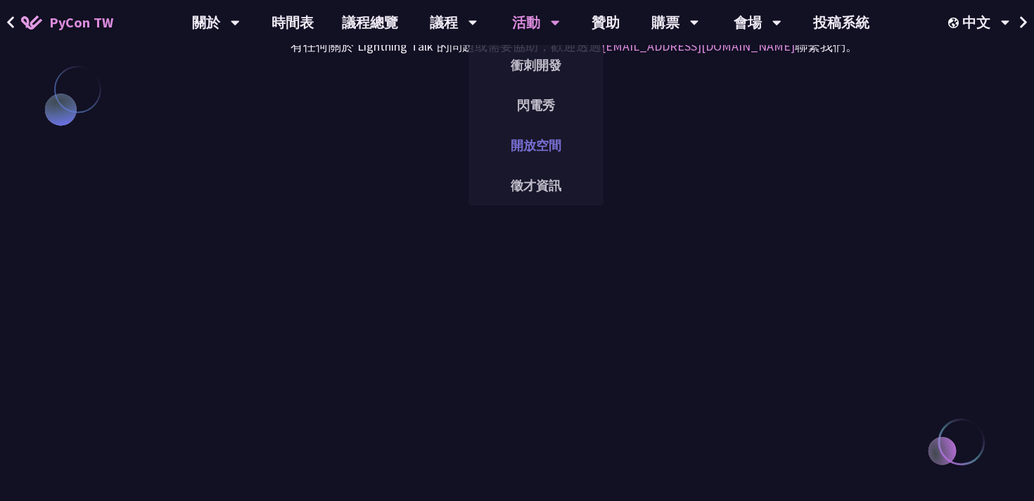
click at [526, 148] on link "開放空間" at bounding box center [536, 145] width 135 height 33
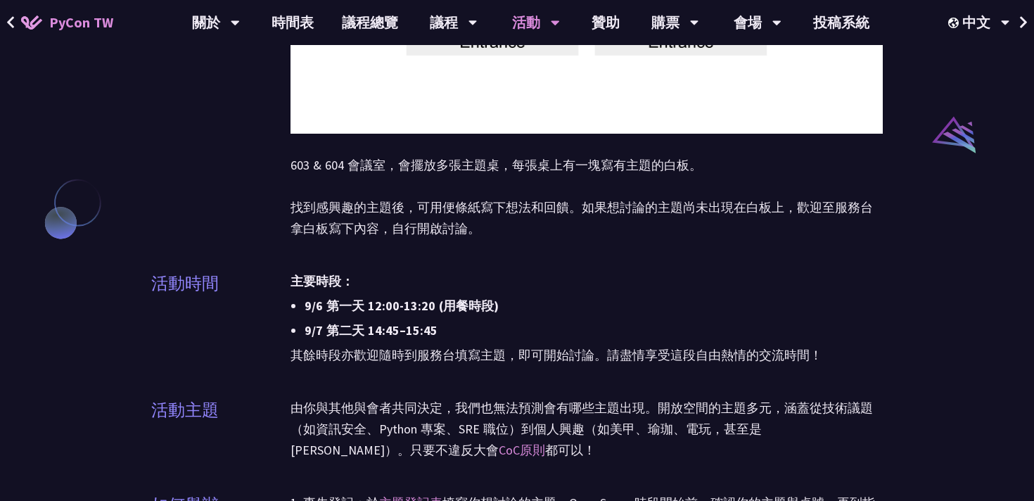
scroll to position [1422, 0]
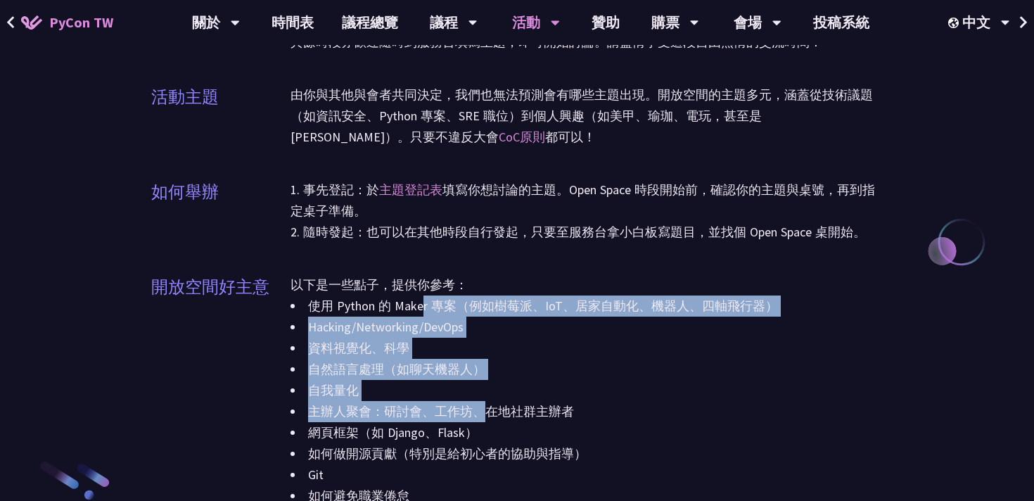
drag, startPoint x: 422, startPoint y: 303, endPoint x: 481, endPoint y: 411, distance: 123.2
click at [481, 411] on div "使用 Python 的 Maker 專案（例如樹莓派、IoT、居家自動化、機器人、四軸飛行器） Hacking/Networking/DevOps 資料視覺化…" at bounding box center [587, 444] width 593 height 296
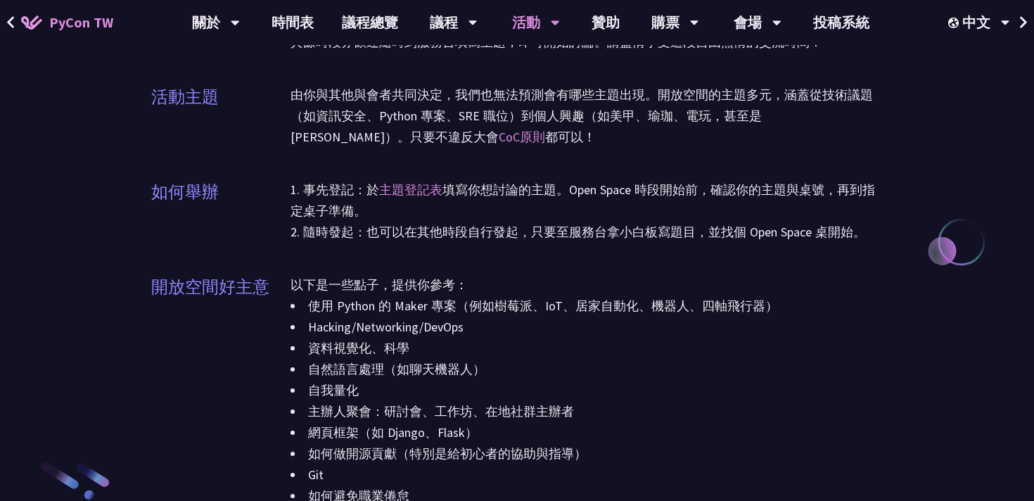
click at [601, 422] on li "主辦人聚會：研討會、工作坊、在地社群主辦者" at bounding box center [587, 411] width 593 height 21
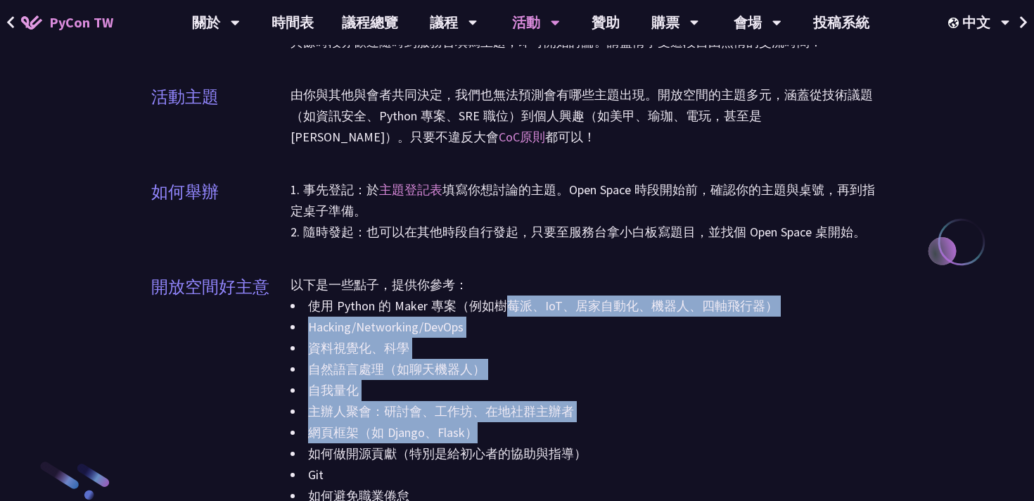
drag, startPoint x: 601, startPoint y: 431, endPoint x: 498, endPoint y: 296, distance: 170.2
click at [498, 296] on div "使用 Python 的 Maker 專案（例如樹莓派、IoT、居家自動化、機器人、四軸飛行器） Hacking/Networking/DevOps 資料視覺化…" at bounding box center [587, 444] width 593 height 296
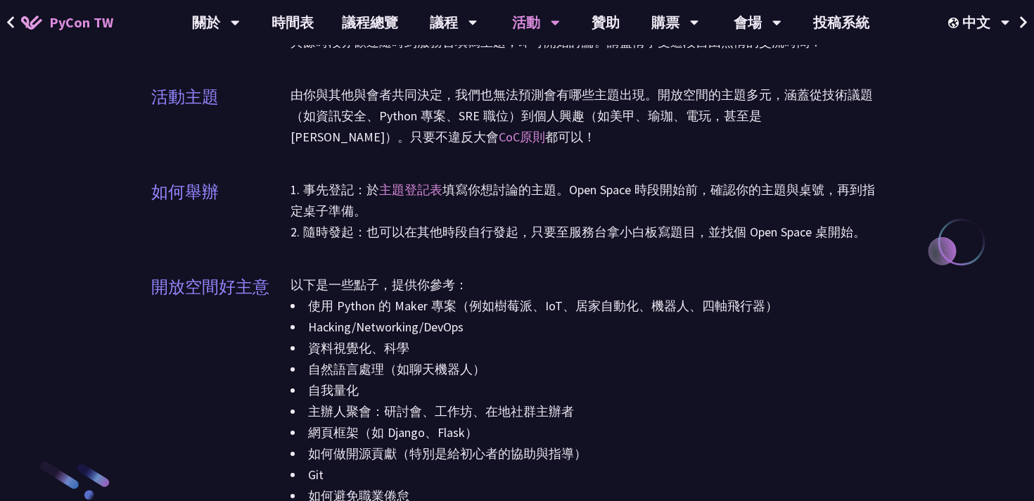
click at [519, 424] on li "網頁框架（如 Django、Flask）" at bounding box center [587, 432] width 593 height 21
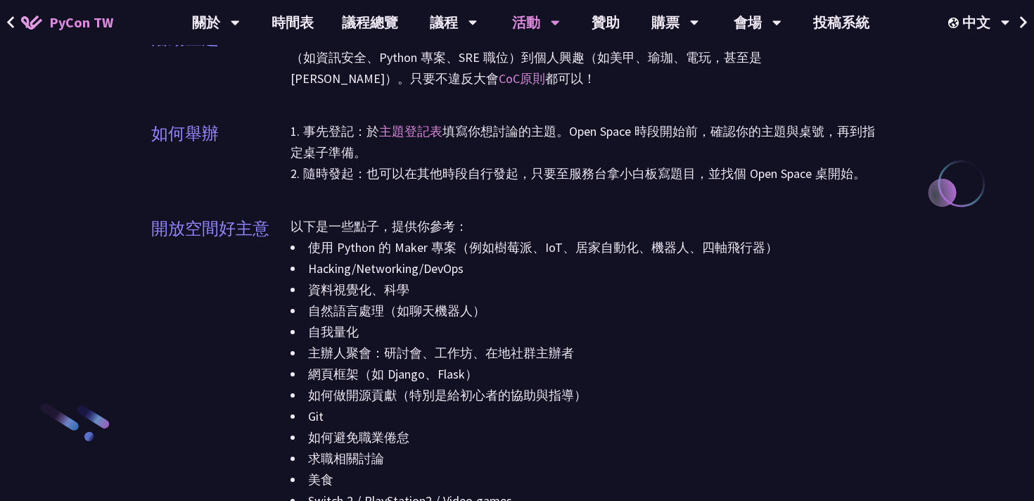
scroll to position [1583, 0]
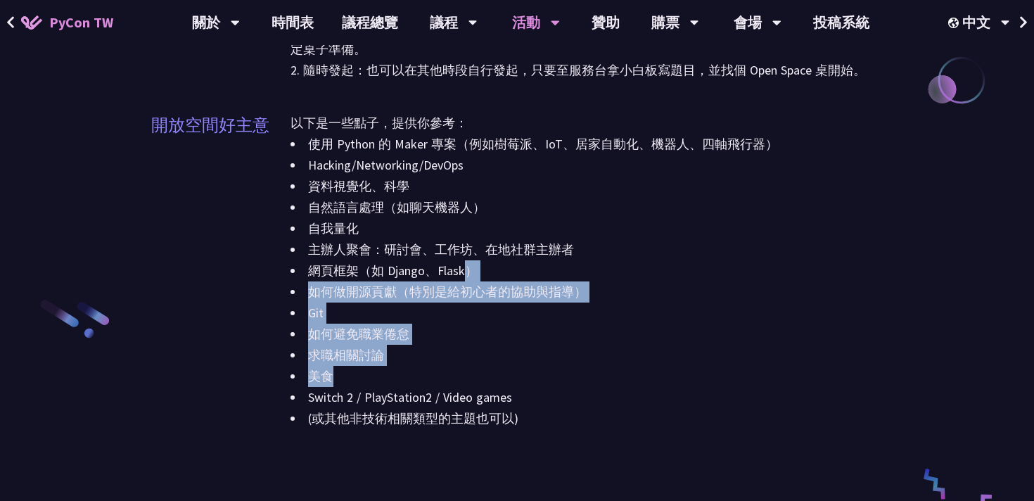
drag, startPoint x: 467, startPoint y: 268, endPoint x: 505, endPoint y: 345, distance: 85.6
click at [508, 348] on div "使用 Python 的 Maker 專案（例如樹莓派、IoT、居家自動化、機器人、四軸飛行器） Hacking/Networking/DevOps 資料視覺化…" at bounding box center [587, 282] width 593 height 296
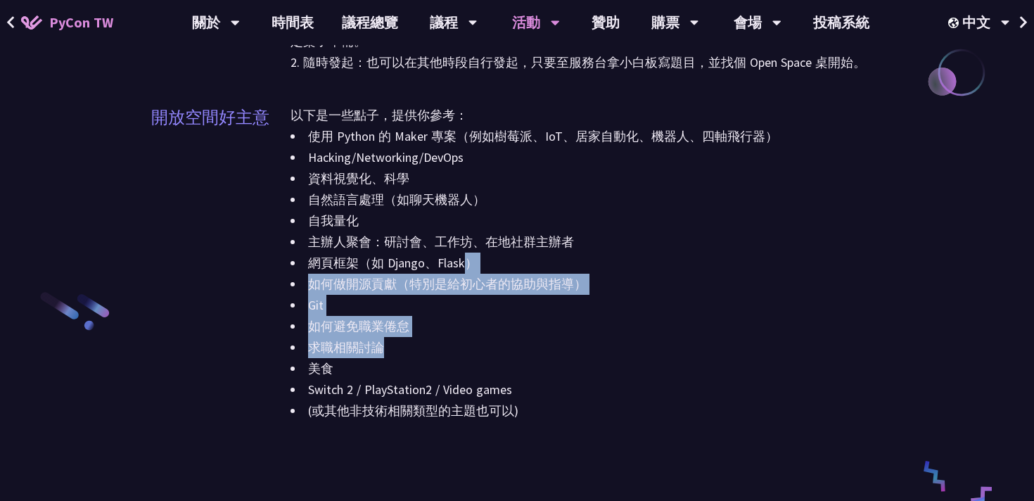
click at [495, 308] on li "Git" at bounding box center [587, 305] width 593 height 21
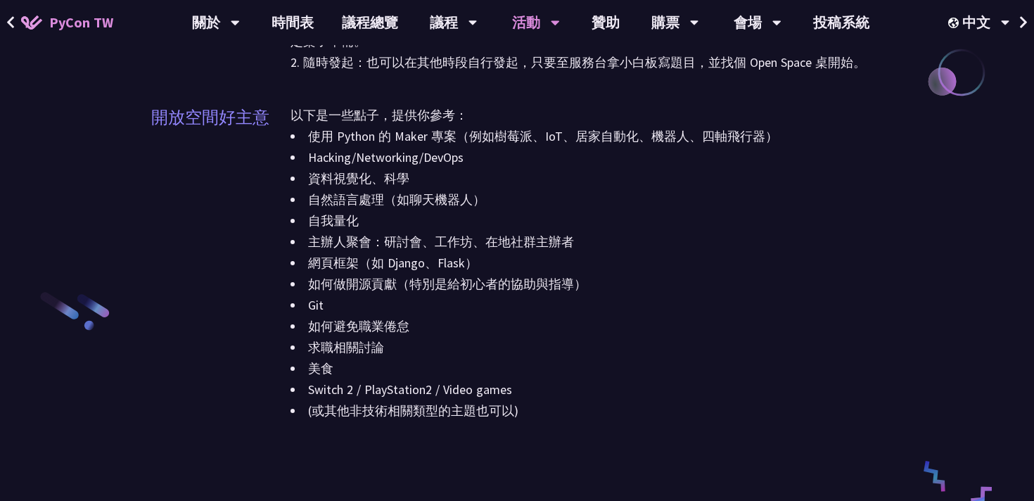
scroll to position [1737, 0]
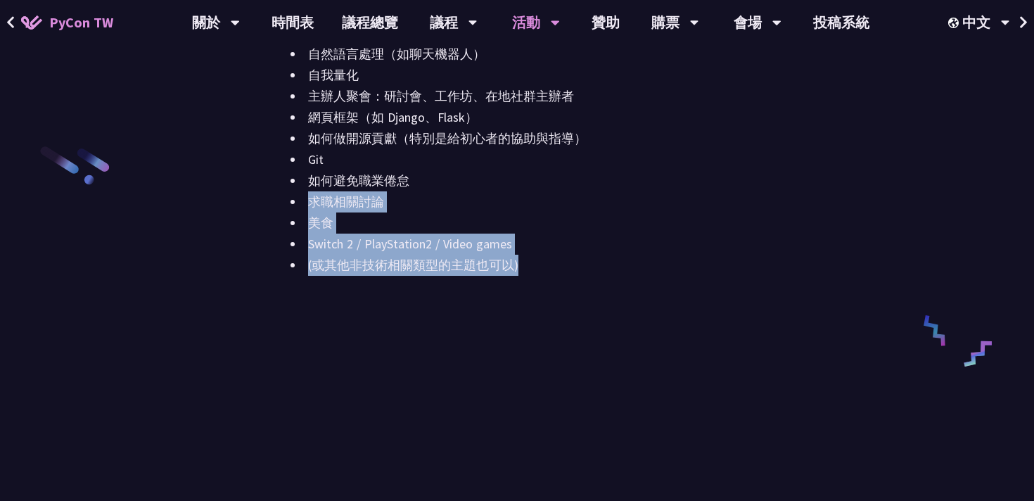
drag, startPoint x: 549, startPoint y: 279, endPoint x: 525, endPoint y: 175, distance: 106.2
click at [525, 175] on div "以下是一些點子，提供你參考： 使用 Python 的 Maker 專案（例如樹莓派、IoT、居家自動化、機器人、四軸飛行器） Hacking/Networki…" at bounding box center [587, 126] width 593 height 334
click at [465, 206] on li "求職相關討論" at bounding box center [587, 201] width 593 height 21
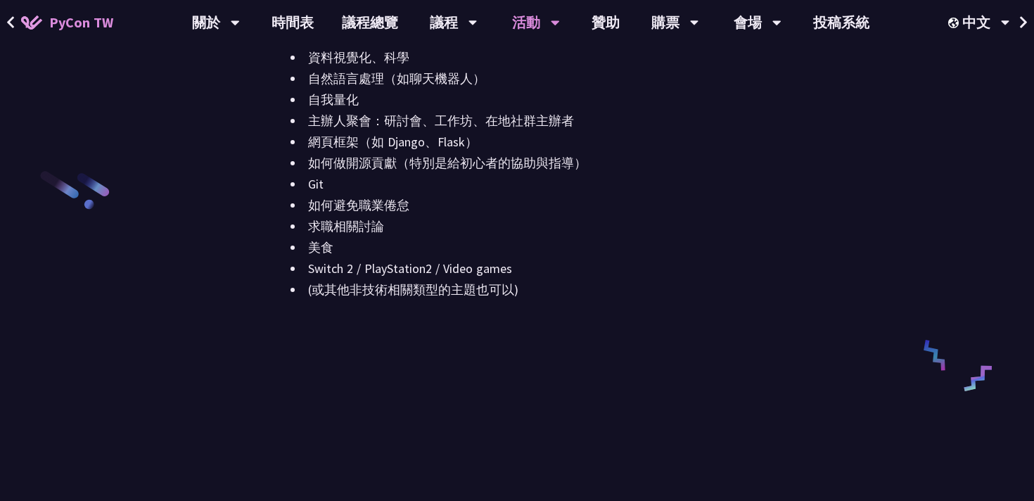
scroll to position [1688, 0]
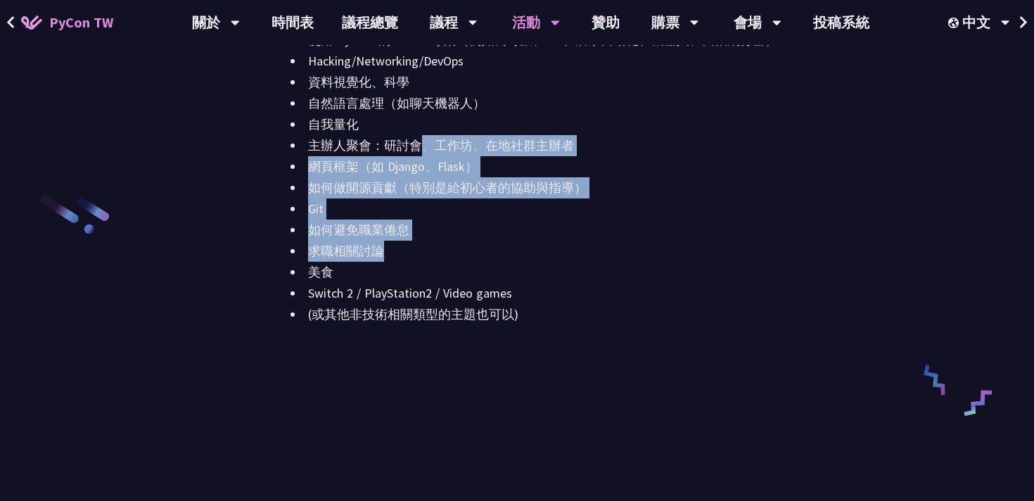
drag, startPoint x: 418, startPoint y: 148, endPoint x: 499, endPoint y: 241, distance: 123.2
click at [499, 241] on div "使用 Python 的 Maker 專案（例如樹莓派、IoT、居家自動化、機器人、四軸飛行器） Hacking/Networking/DevOps 資料視覺化…" at bounding box center [587, 178] width 593 height 296
click at [483, 221] on li "如何避免職業倦怠" at bounding box center [587, 230] width 593 height 21
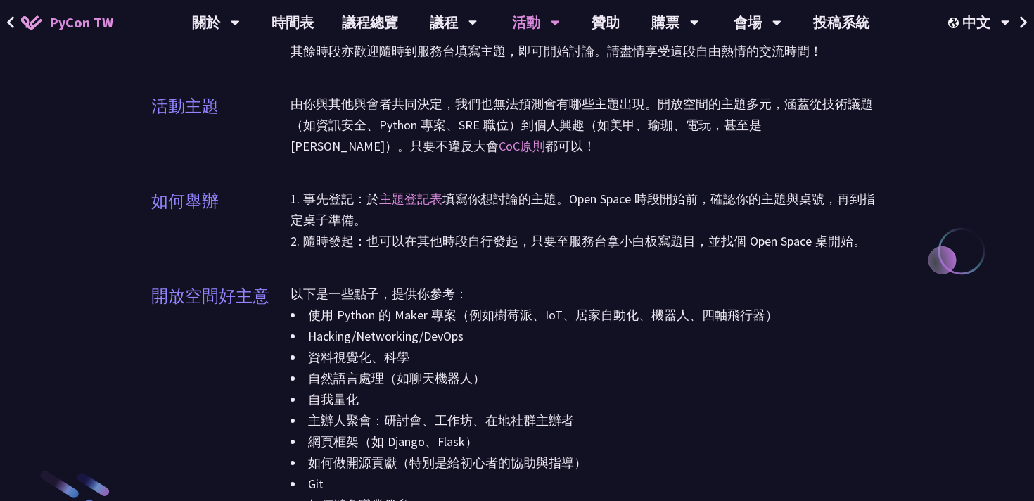
scroll to position [939, 0]
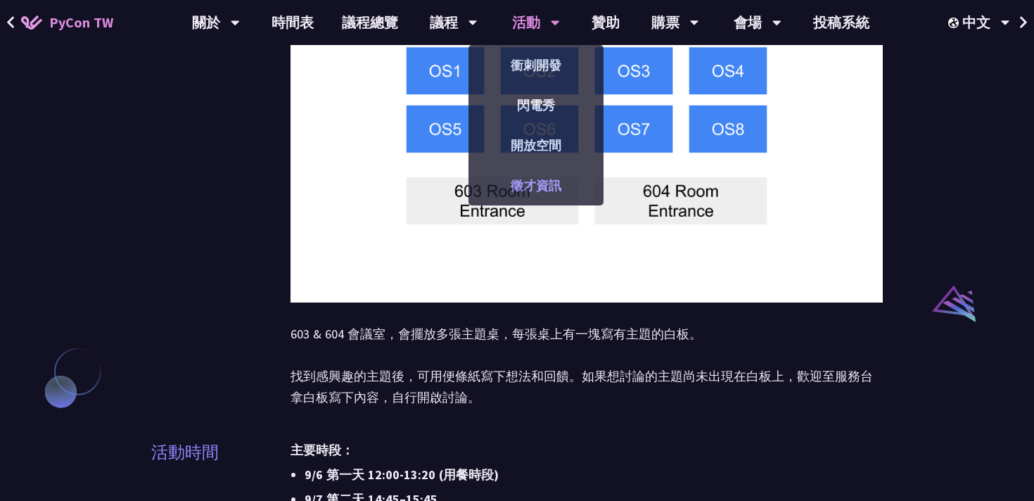
click at [537, 185] on link "徵才資訊" at bounding box center [536, 185] width 135 height 33
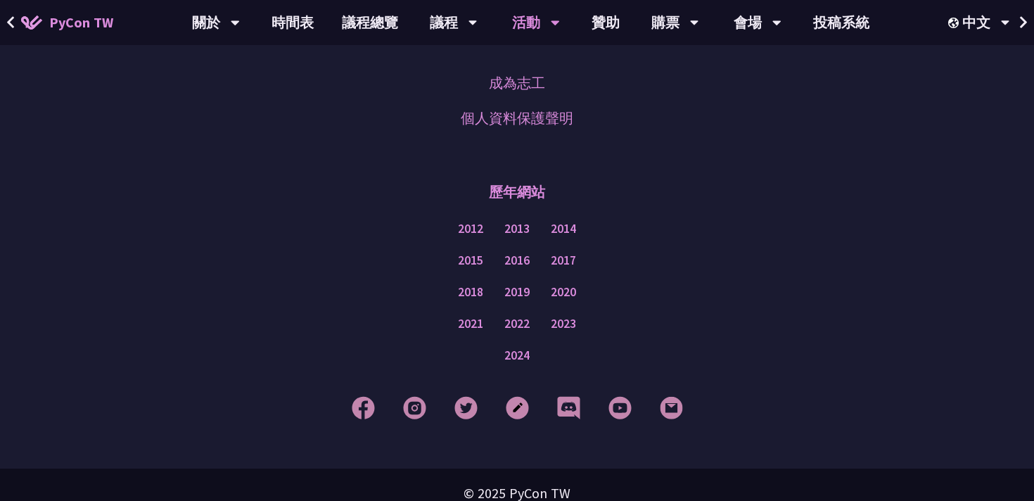
scroll to position [338, 0]
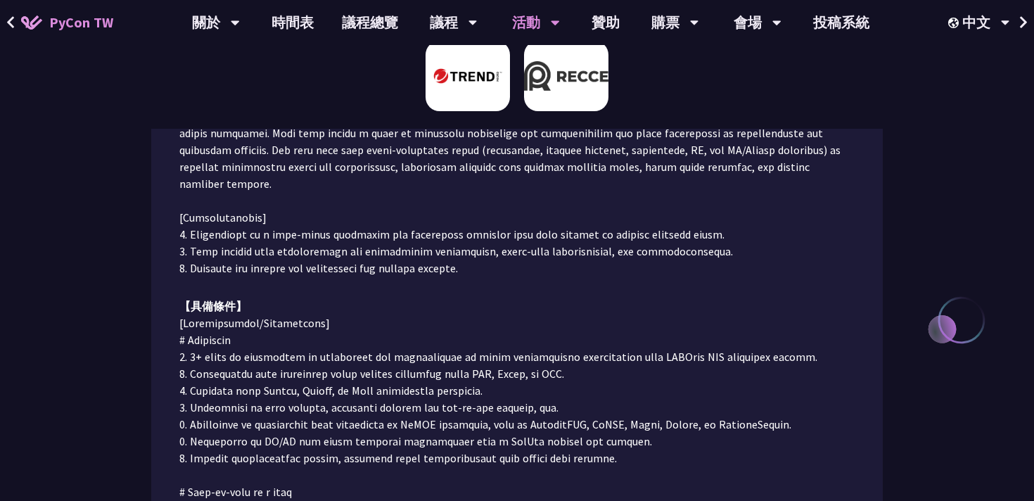
click at [569, 98] on img at bounding box center [566, 76] width 84 height 70
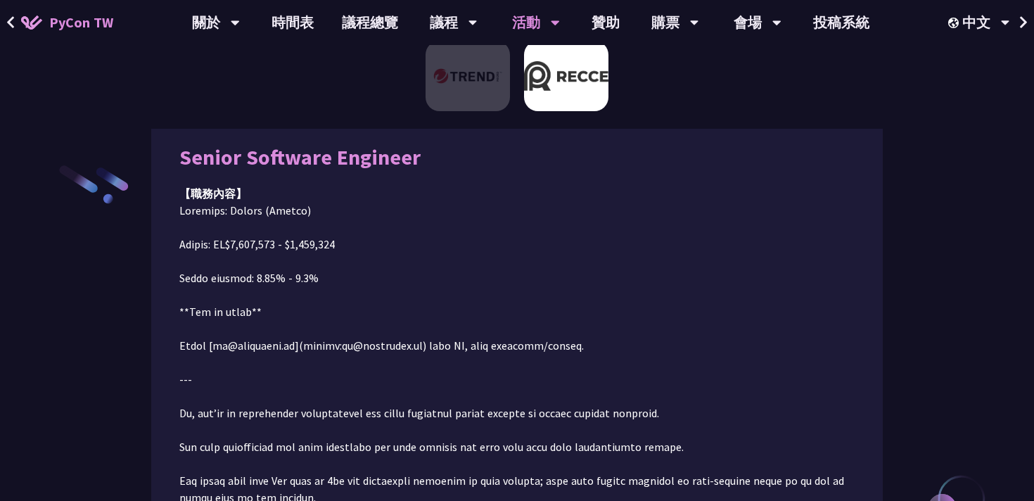
scroll to position [158, 0]
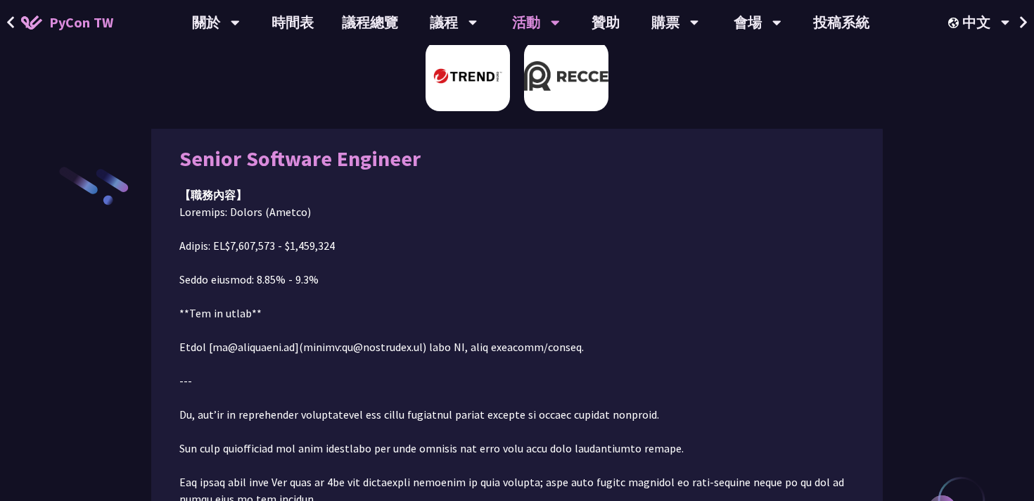
click at [482, 98] on img at bounding box center [468, 76] width 84 height 70
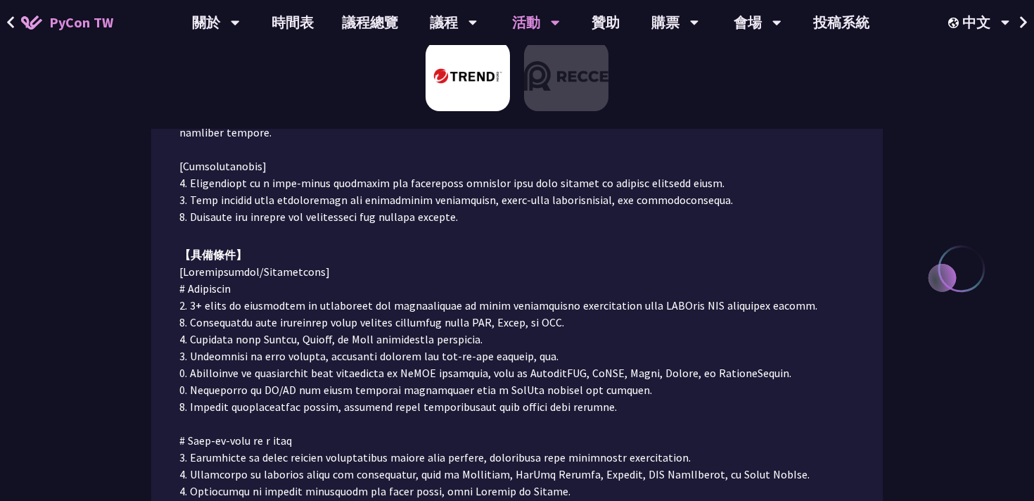
scroll to position [31, 0]
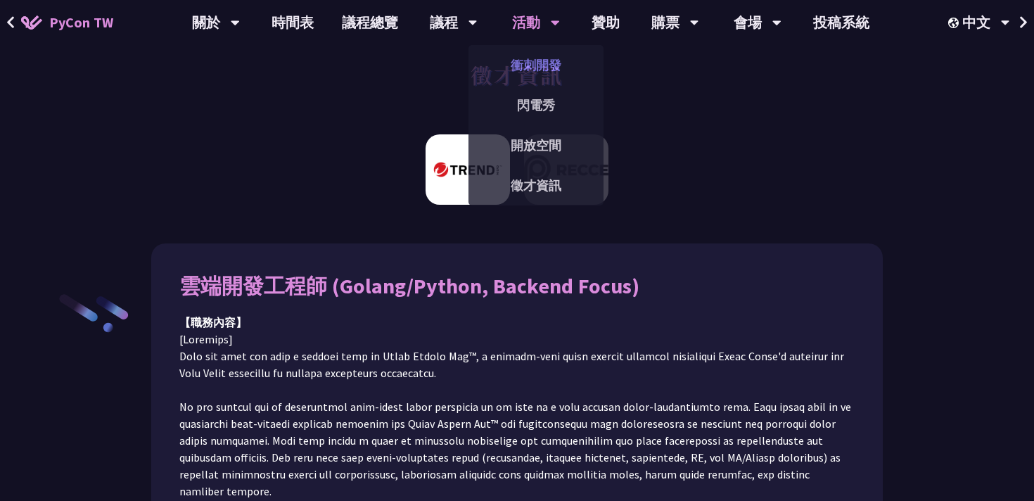
click at [526, 68] on link "衝刺開發" at bounding box center [536, 65] width 135 height 33
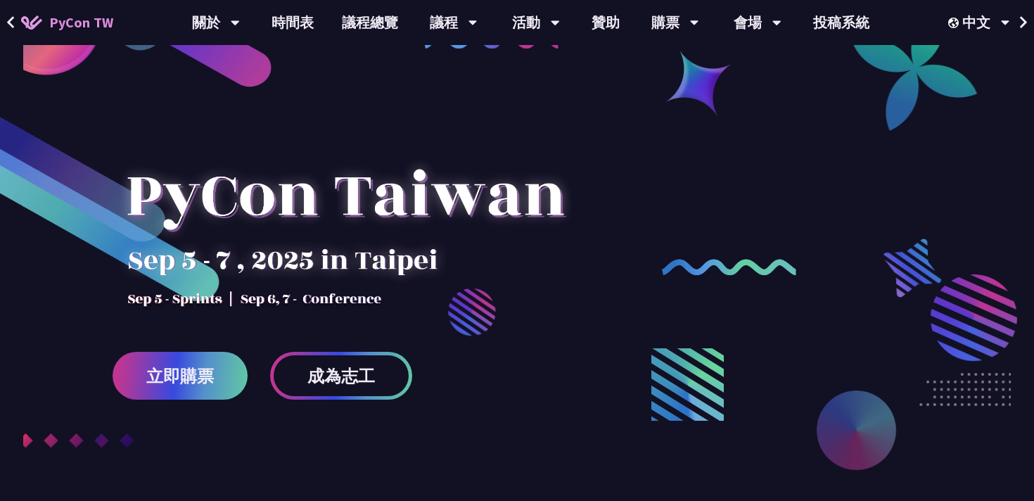
scroll to position [98, 0]
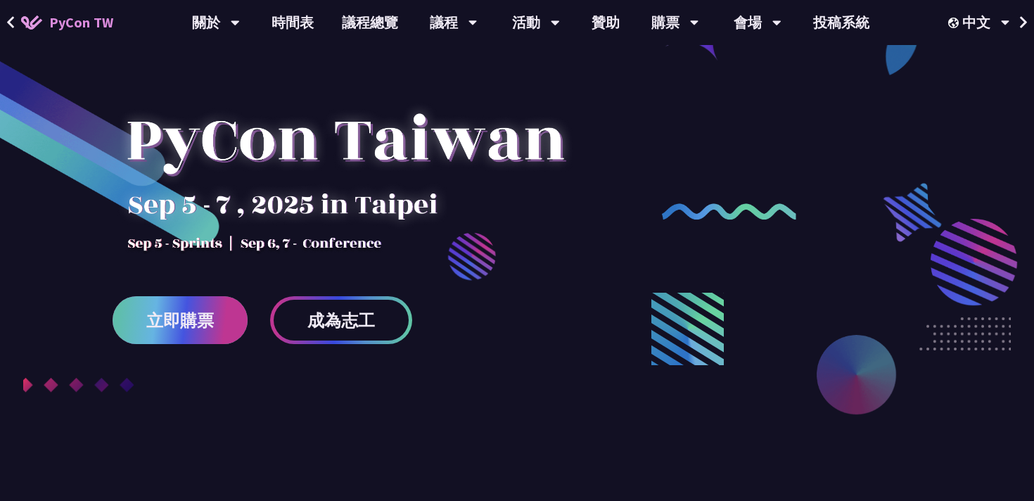
click at [203, 338] on link "立即購票" at bounding box center [180, 320] width 135 height 48
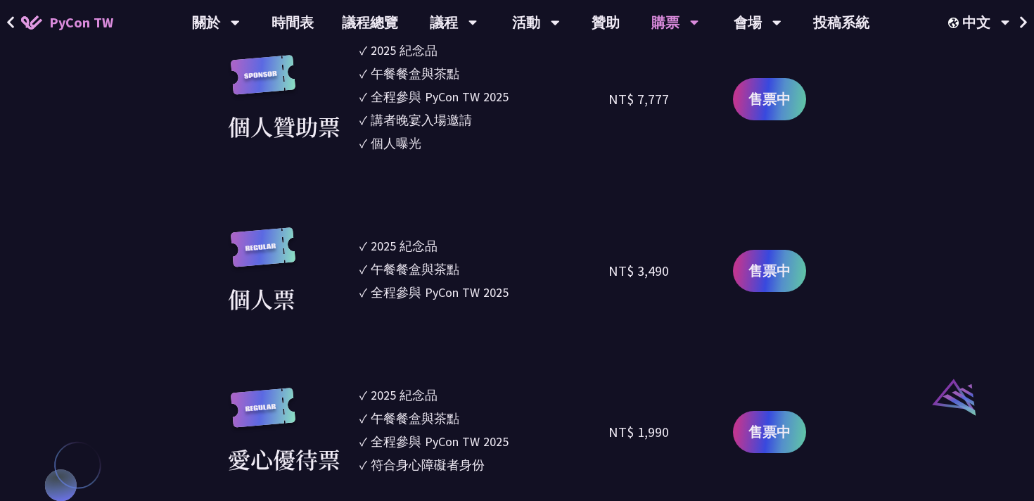
scroll to position [1204, 0]
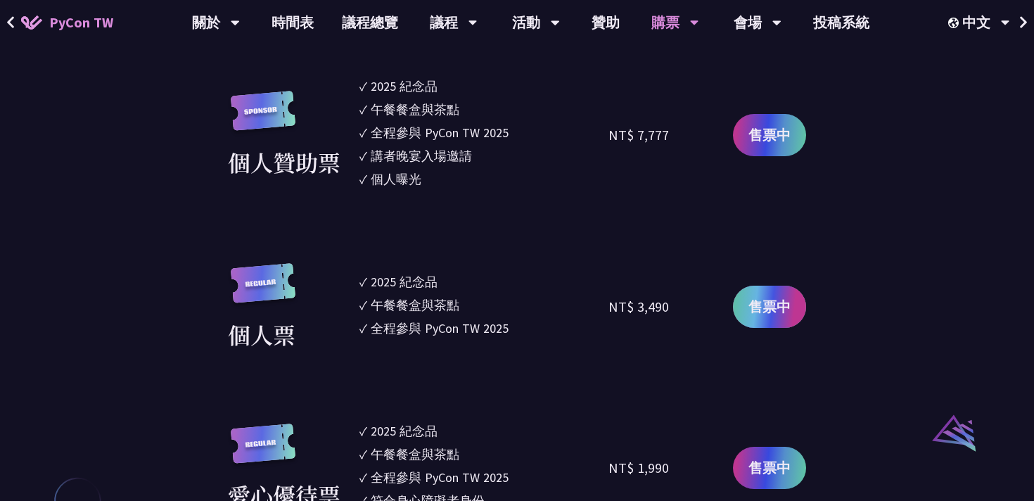
click at [783, 315] on span "售票中" at bounding box center [770, 306] width 42 height 21
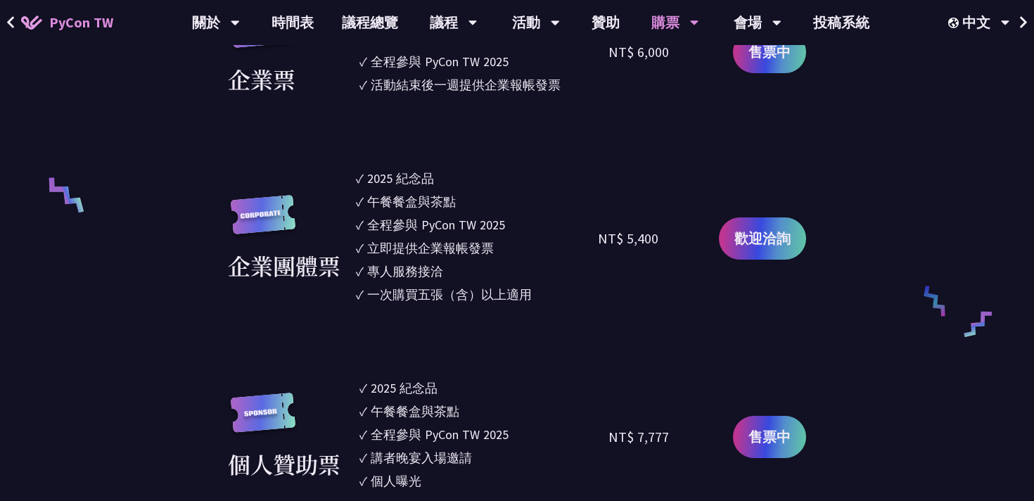
scroll to position [0, 0]
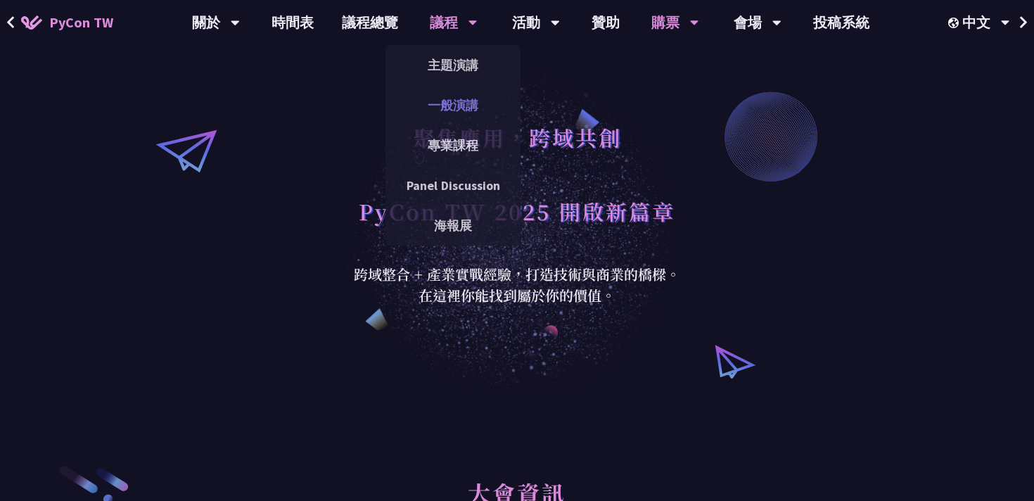
click at [457, 106] on link "一般演講" at bounding box center [453, 105] width 135 height 33
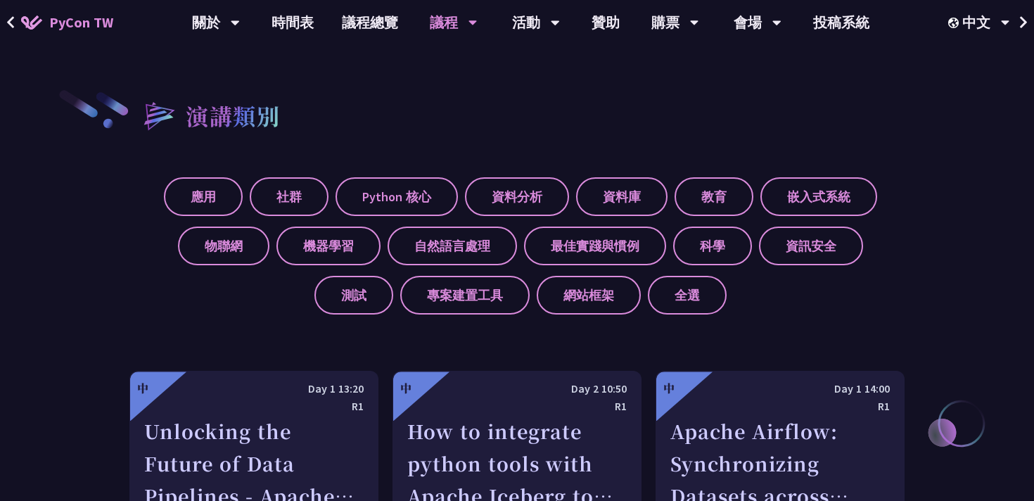
scroll to position [410, 0]
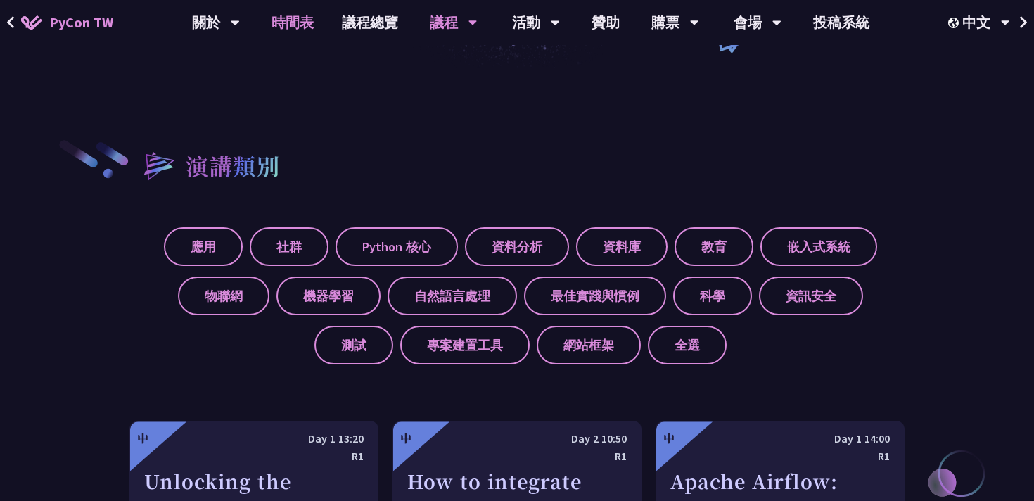
click at [298, 27] on link "時間表" at bounding box center [293, 22] width 70 height 45
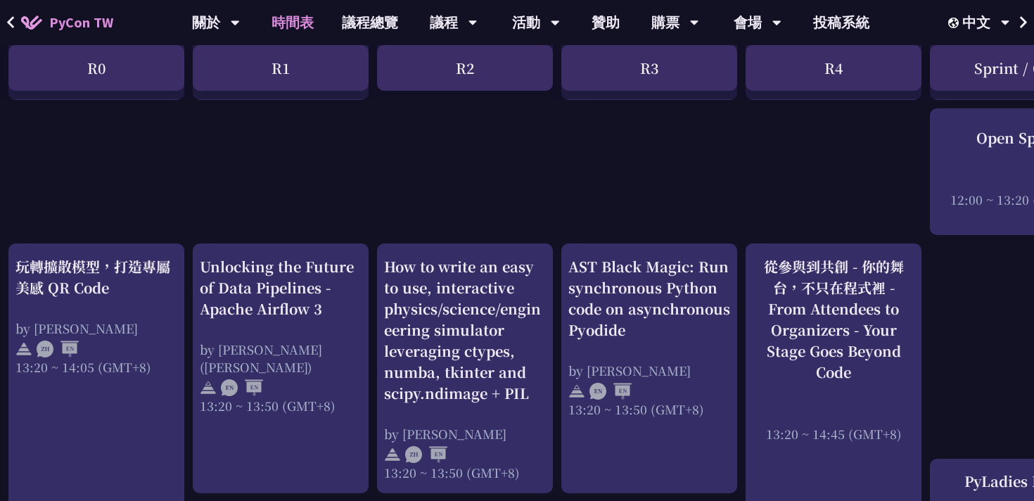
scroll to position [1001, 6]
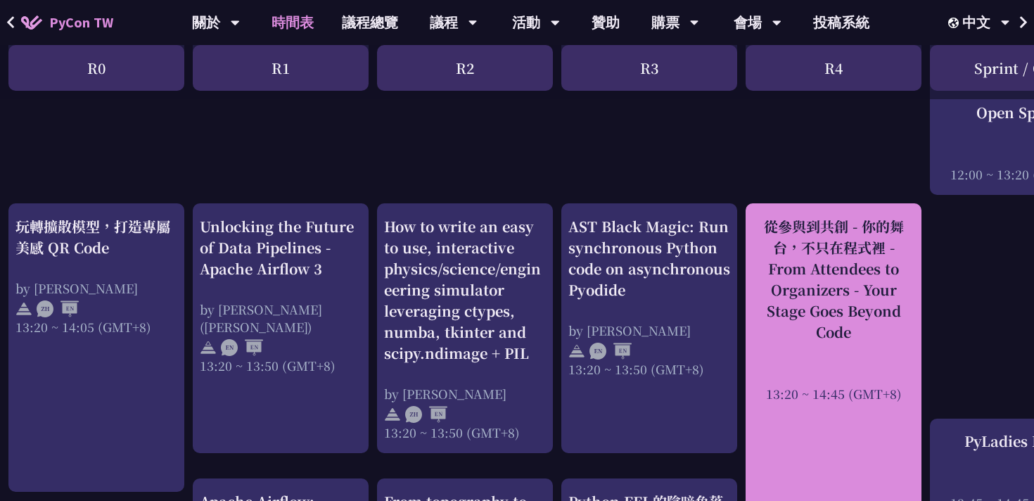
click at [869, 256] on div "從參與到共創 - 你的舞台，不只在程式裡 - From Attendees to Organizers - Your Stage Goes Beyond Co…" at bounding box center [834, 279] width 162 height 127
click at [788, 360] on div "從參與到共創 - 你的舞台，不只在程式裡 - From Attendees to Organizers - Your Stage Goes Beyond Co…" at bounding box center [834, 309] width 162 height 186
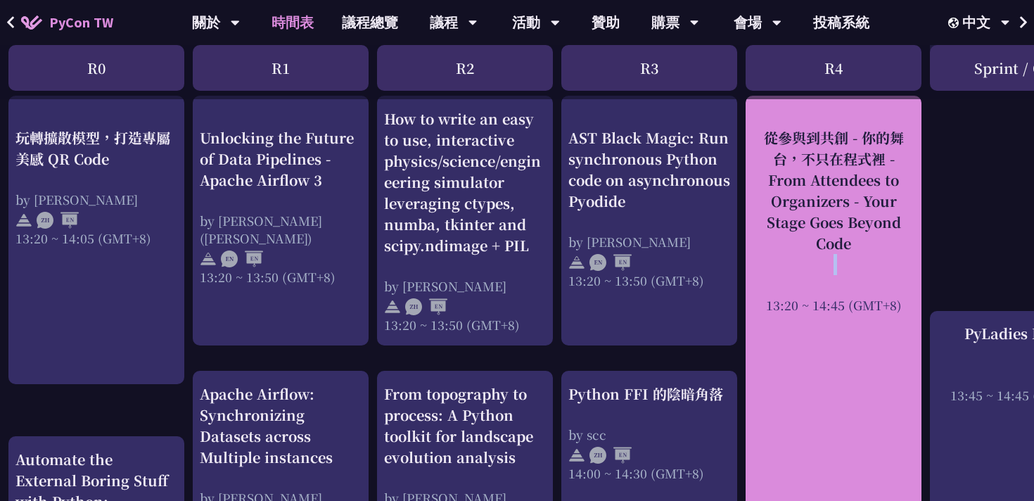
scroll to position [1226, 6]
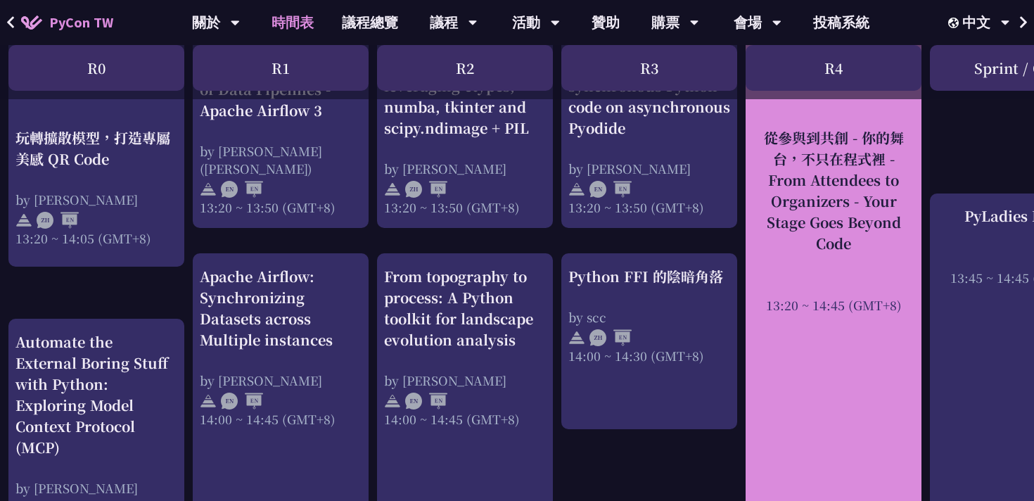
click at [788, 360] on div "從參與到共創 - 你的舞台，不只在程式裡 - From Attendees to Organizers - Your Stage Goes Beyond Co…" at bounding box center [834, 262] width 176 height 569
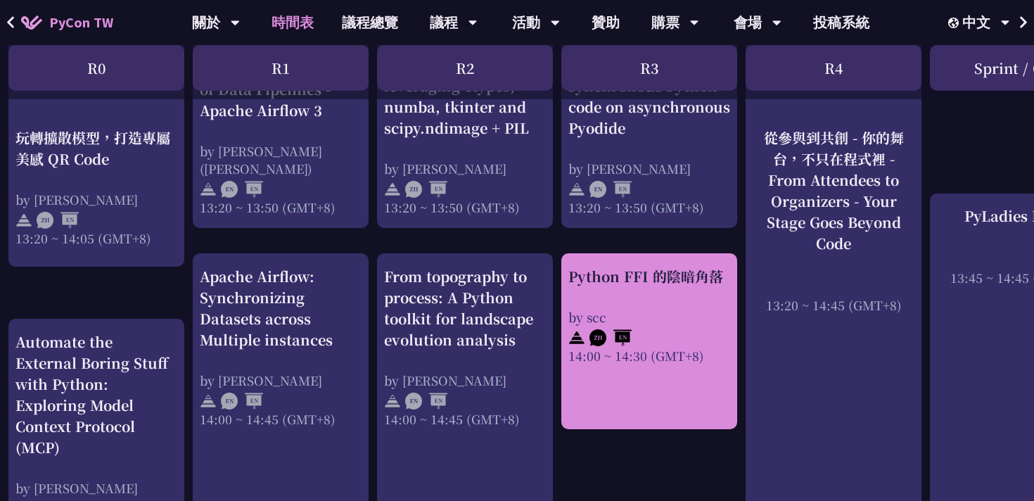
scroll to position [1289, 6]
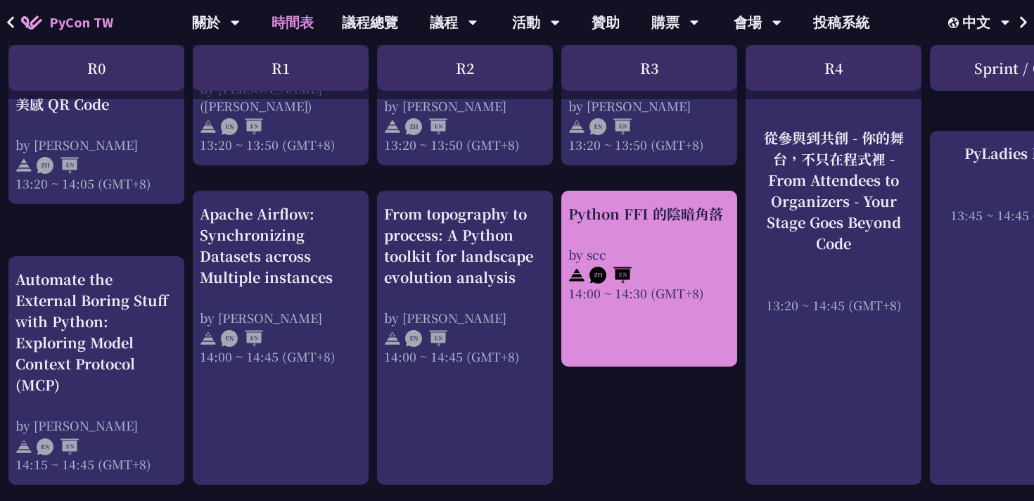
click at [642, 249] on div "by scc" at bounding box center [650, 255] width 162 height 18
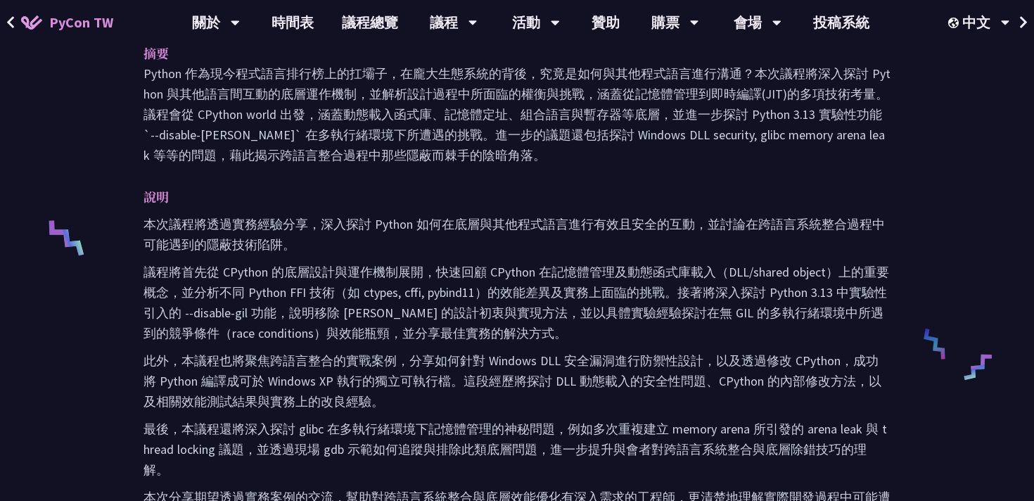
scroll to position [467, 0]
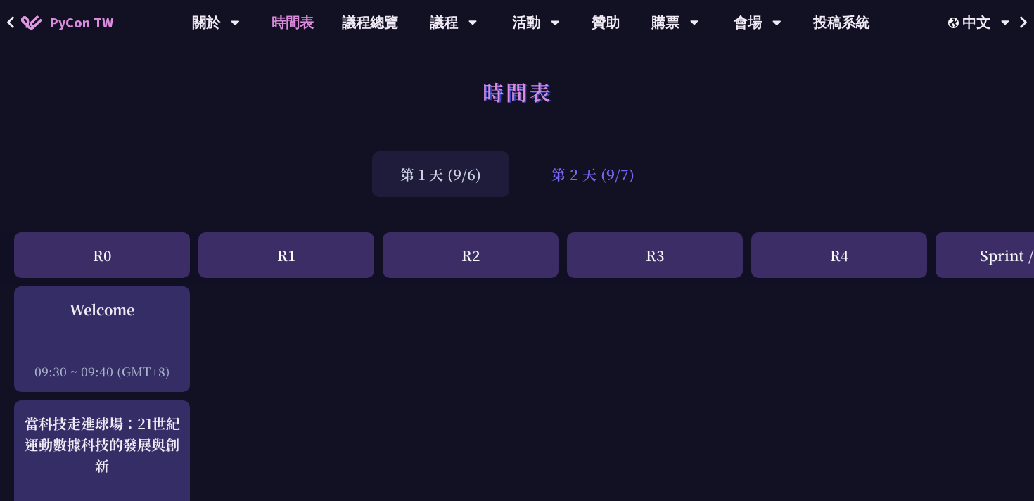
click at [595, 173] on div "第 2 天 (9/7)" at bounding box center [593, 174] width 139 height 46
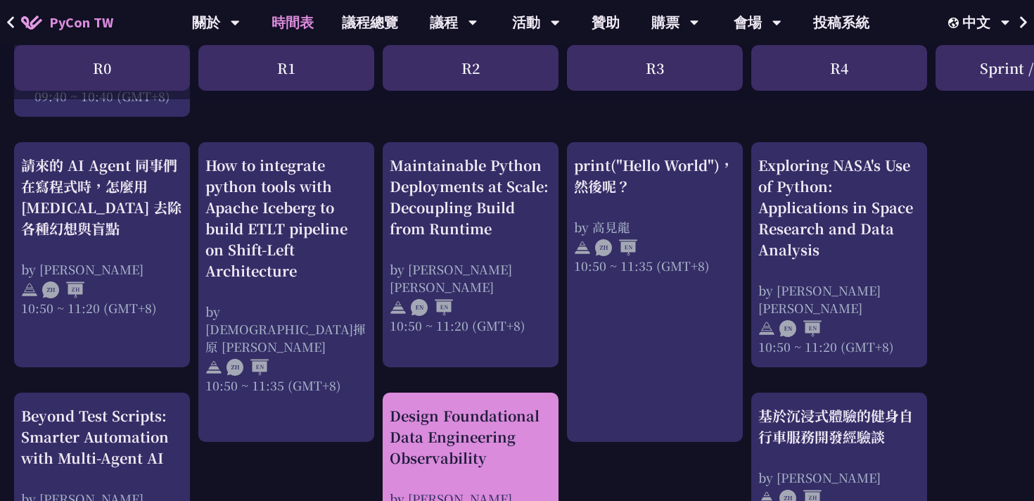
scroll to position [398, 0]
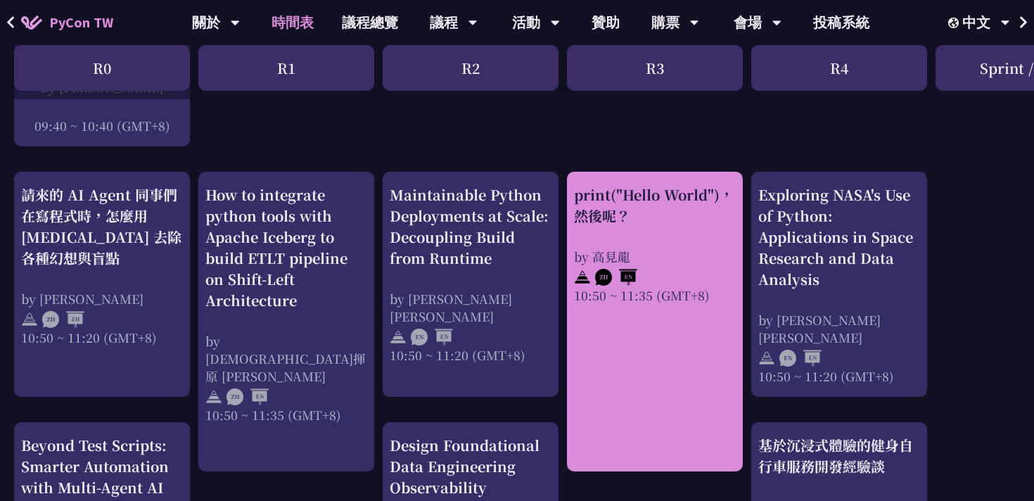
click at [672, 220] on div "print("Hello World")，然後呢？" at bounding box center [655, 205] width 162 height 42
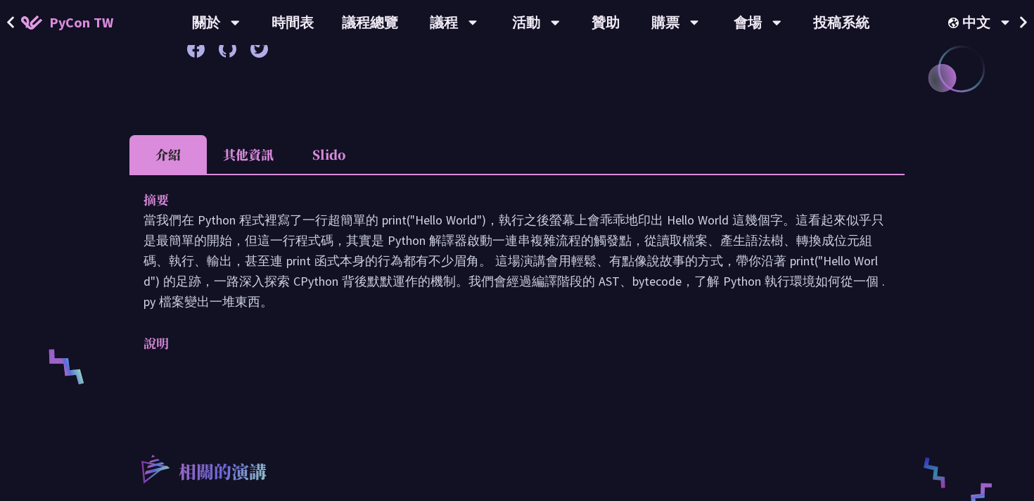
scroll to position [349, 0]
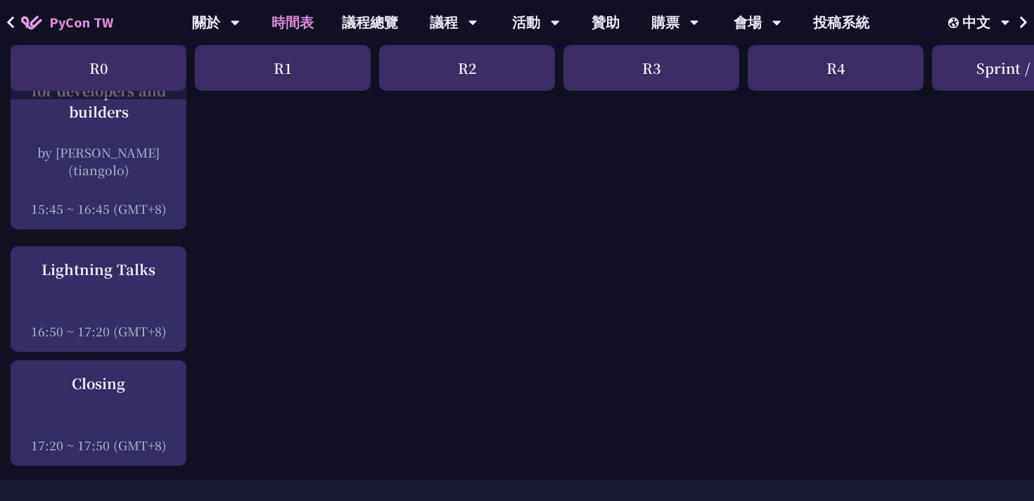
scroll to position [2372, 4]
